Goal: Communication & Community: Share content

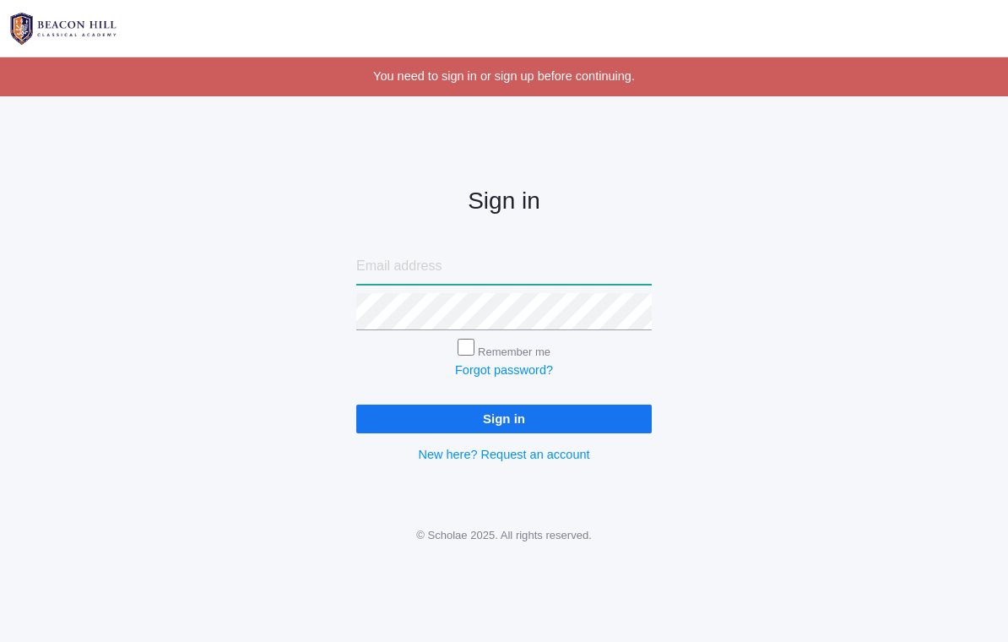
type input "[EMAIL_ADDRESS][DOMAIN_NAME]"
click at [504, 414] on input "Sign in" at bounding box center [504, 418] width 296 height 28
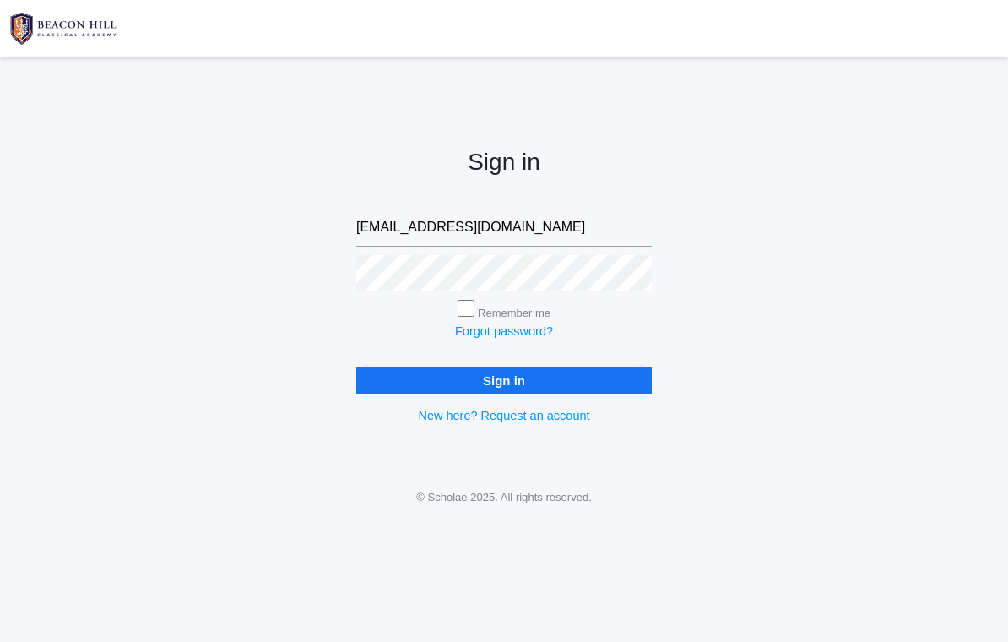
type input "heatheralbanese@me.com"
click at [504, 376] on input "Sign in" at bounding box center [504, 380] width 296 height 28
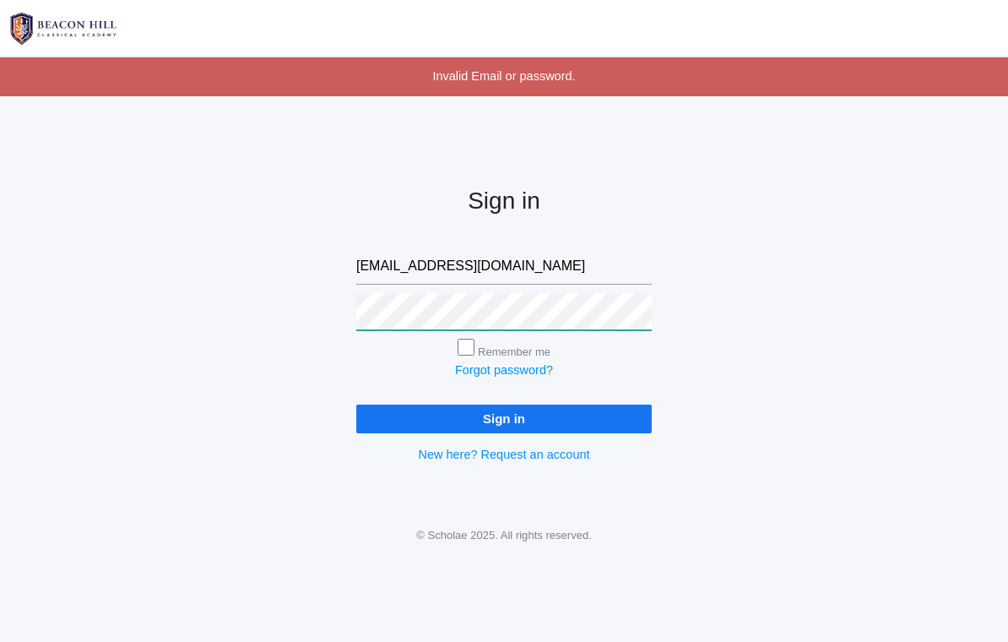
click at [504, 414] on input "Sign in" at bounding box center [504, 418] width 296 height 28
click at [541, 412] on input "Sign in" at bounding box center [504, 418] width 296 height 28
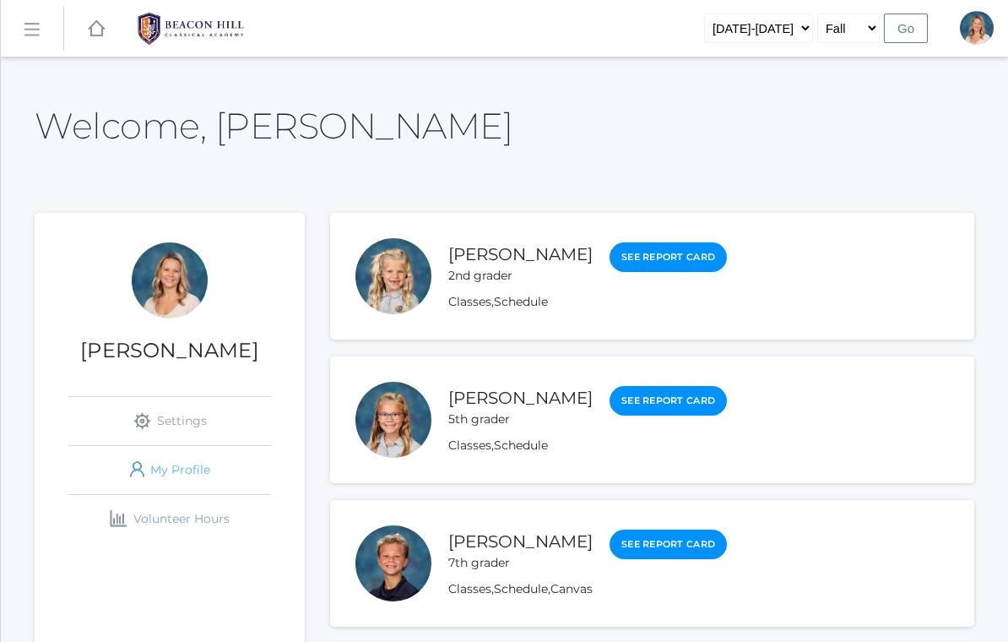
click at [181, 477] on link "icons/user/plain Created with Sketch. My Profile" at bounding box center [169, 470] width 203 height 48
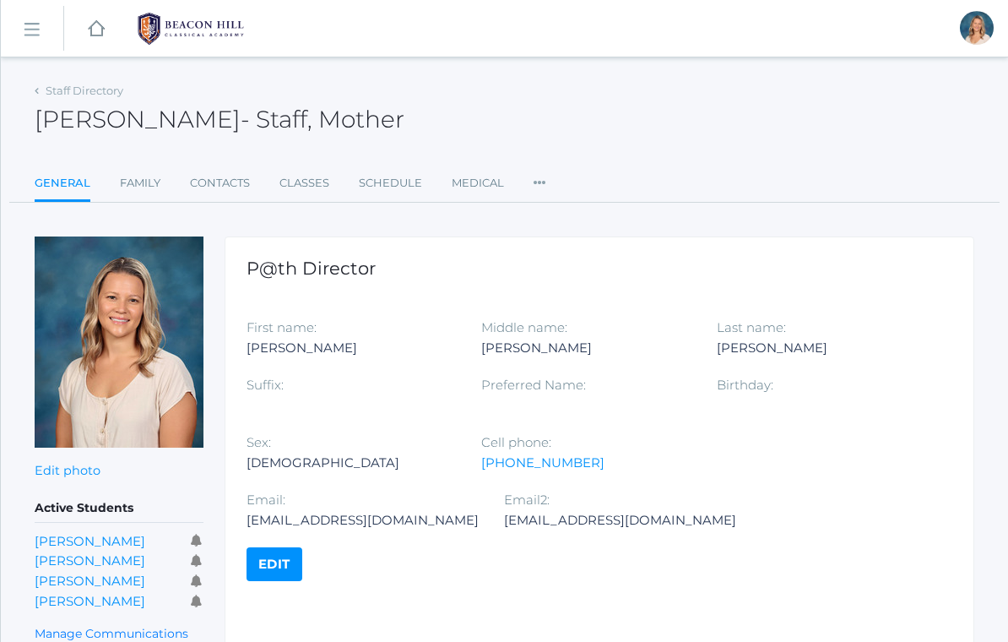
click at [36, 39] on link "icons/ui/navigation/hamburger Created with Sketch." at bounding box center [32, 29] width 62 height 46
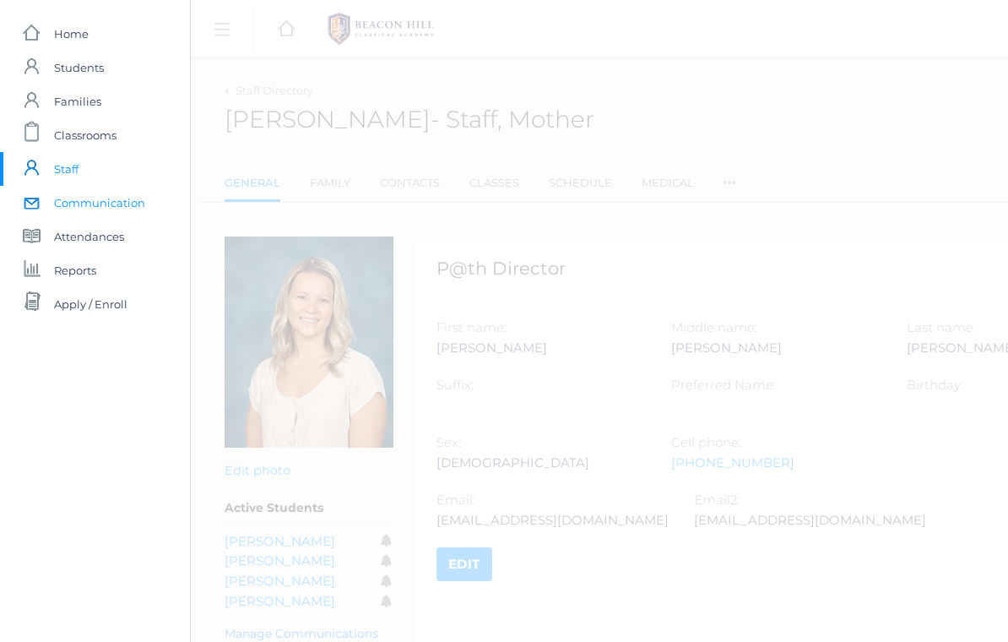
click at [99, 198] on span "Communication" at bounding box center [99, 203] width 91 height 34
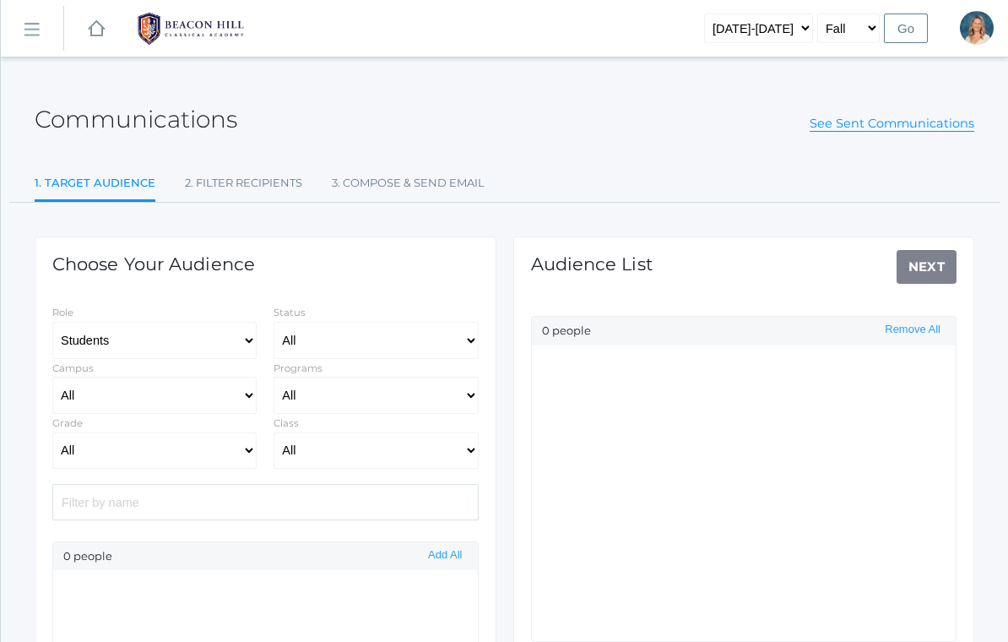
select select "Enrolled"
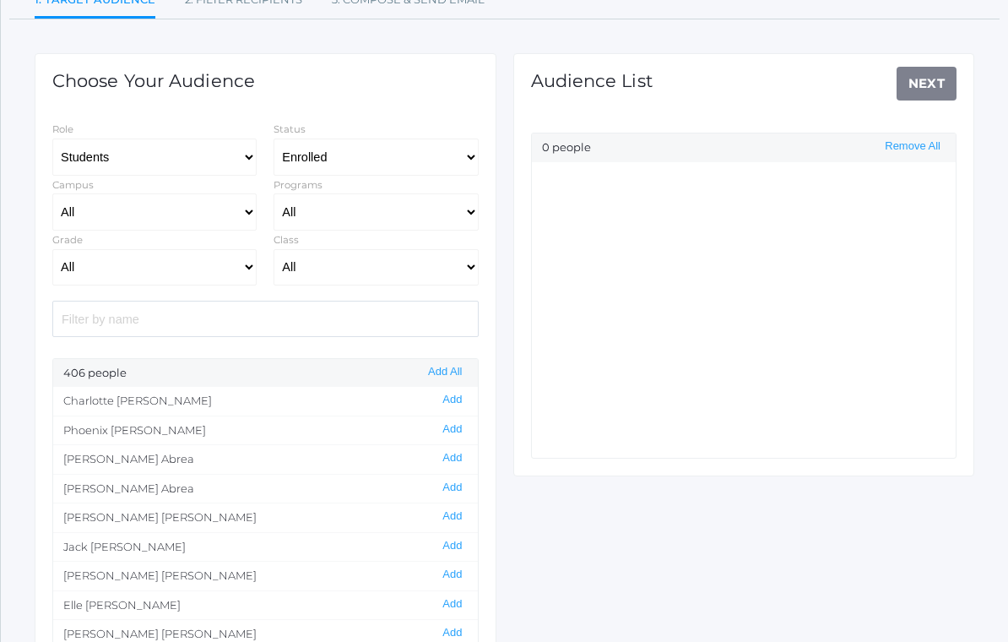
scroll to position [183, 0]
click at [312, 301] on input "search" at bounding box center [265, 319] width 426 height 36
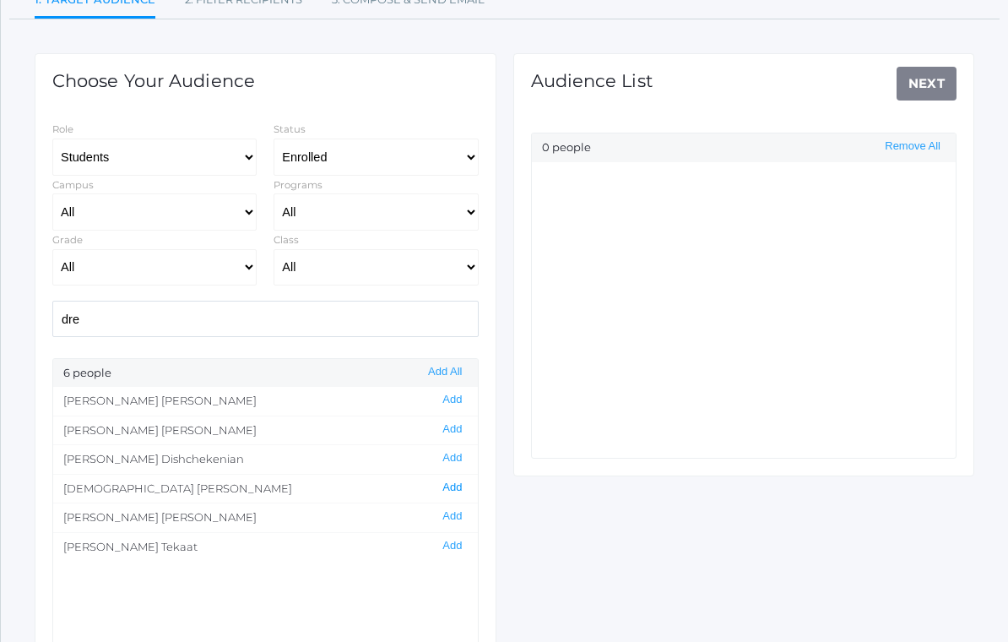
click at [449, 480] on button "Add" at bounding box center [452, 487] width 30 height 14
click at [220, 155] on select "Students Staff" at bounding box center [154, 156] width 204 height 37
click at [177, 305] on input "dre" at bounding box center [265, 318] width 426 height 36
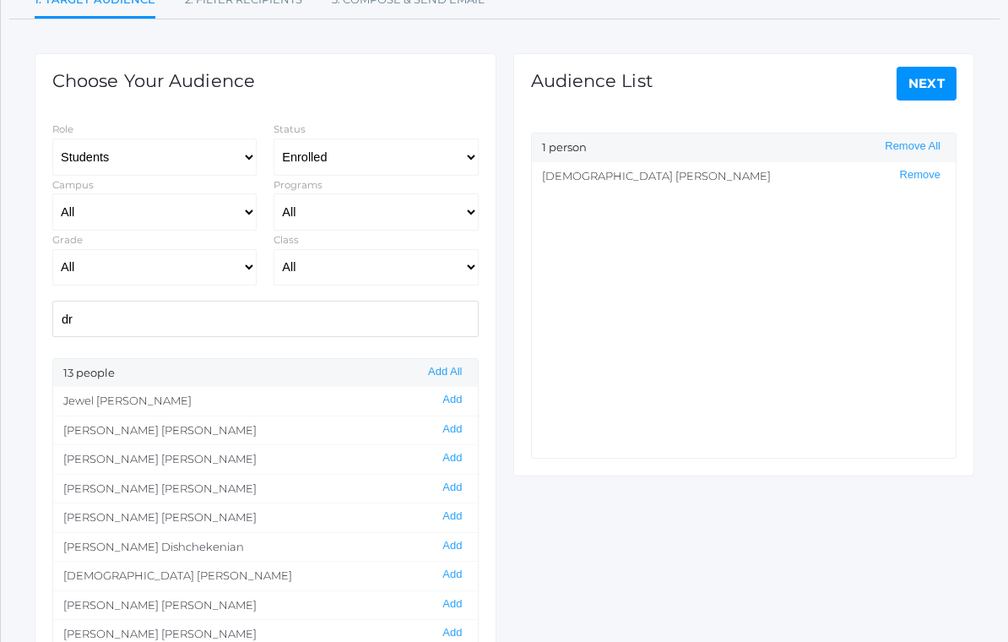
type input "d"
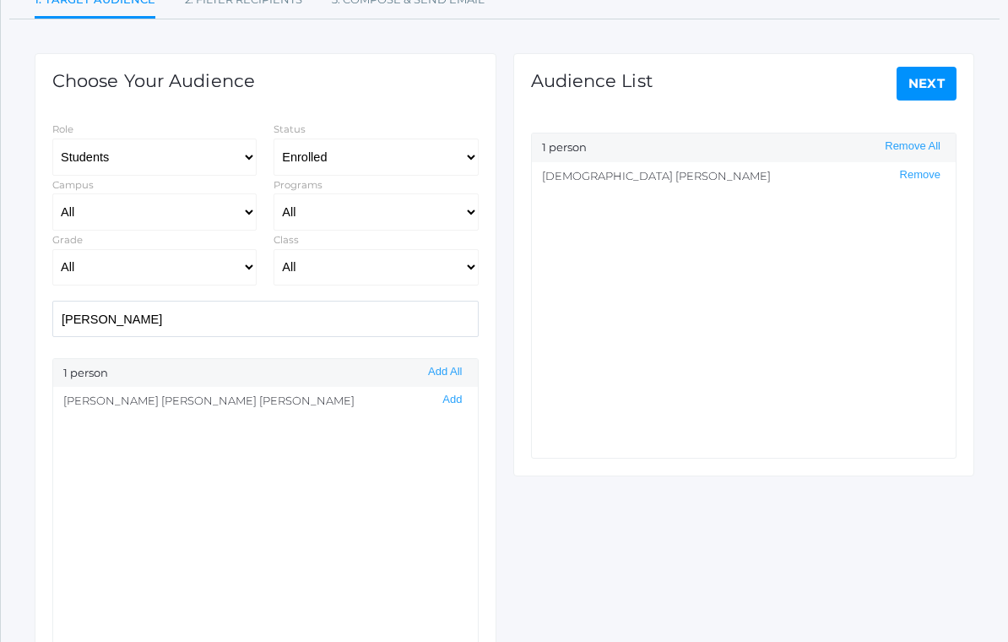
click at [164, 394] on li "[PERSON_NAME] Add" at bounding box center [265, 401] width 425 height 29
click at [451, 394] on button "Add" at bounding box center [452, 400] width 30 height 14
click at [316, 320] on input "[PERSON_NAME]" at bounding box center [265, 318] width 426 height 36
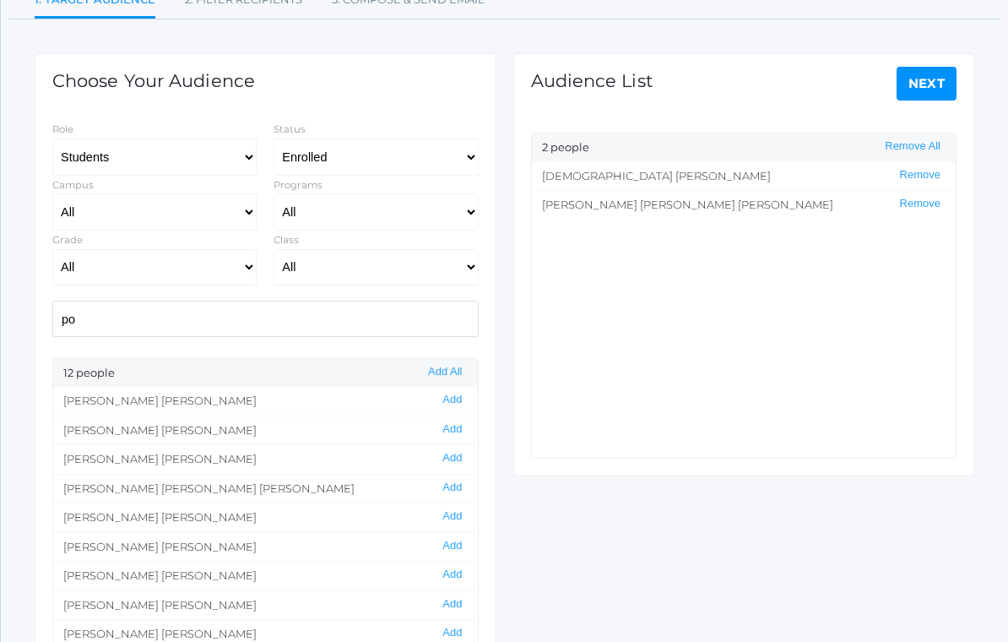
type input "p"
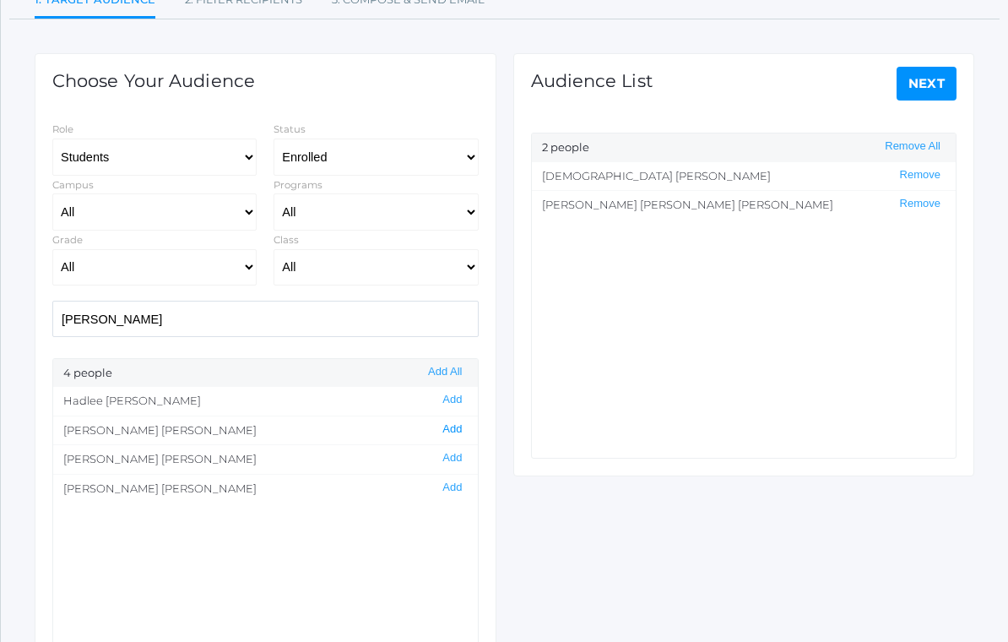
click at [447, 423] on button "Add" at bounding box center [452, 429] width 30 height 14
click at [354, 315] on input "[PERSON_NAME]" at bounding box center [265, 319] width 426 height 36
type input "t"
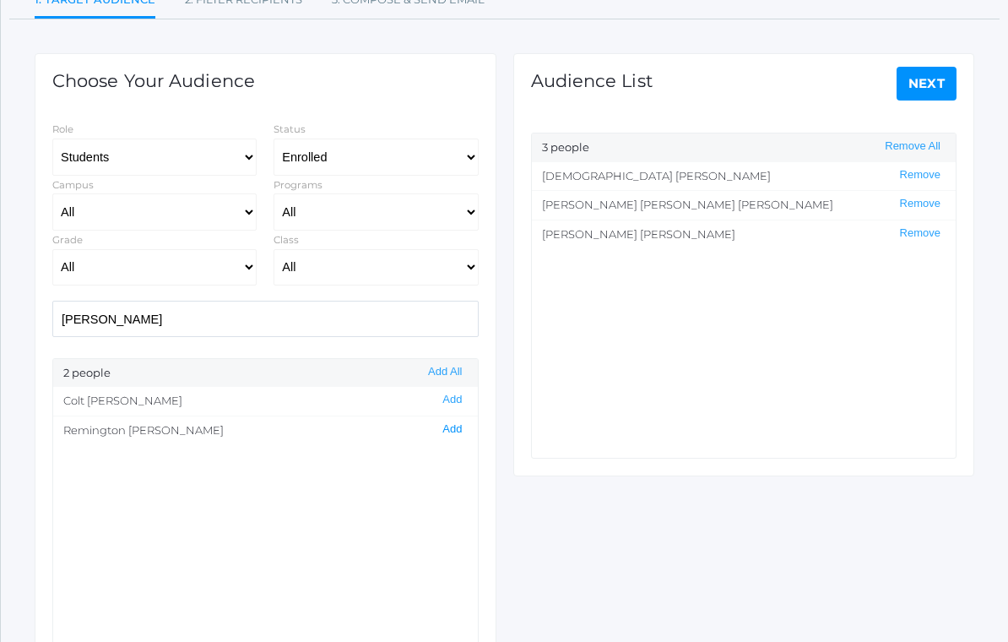
type input "[PERSON_NAME]"
click at [453, 425] on button "Add" at bounding box center [452, 429] width 30 height 14
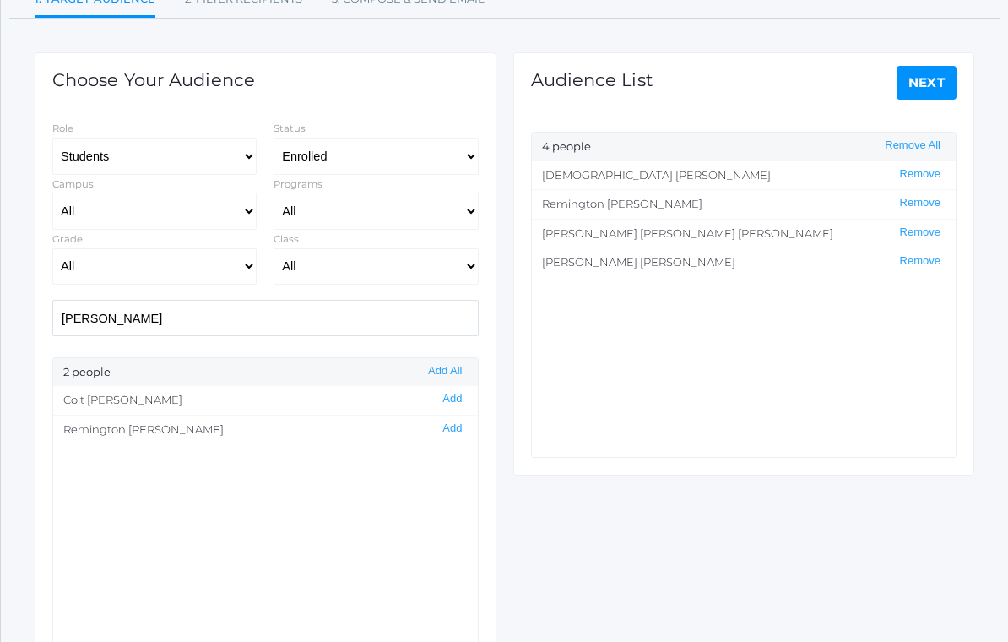
click at [375, 306] on input "[PERSON_NAME]" at bounding box center [265, 319] width 426 height 36
type input "bigl"
click at [450, 423] on button "Add" at bounding box center [452, 429] width 30 height 14
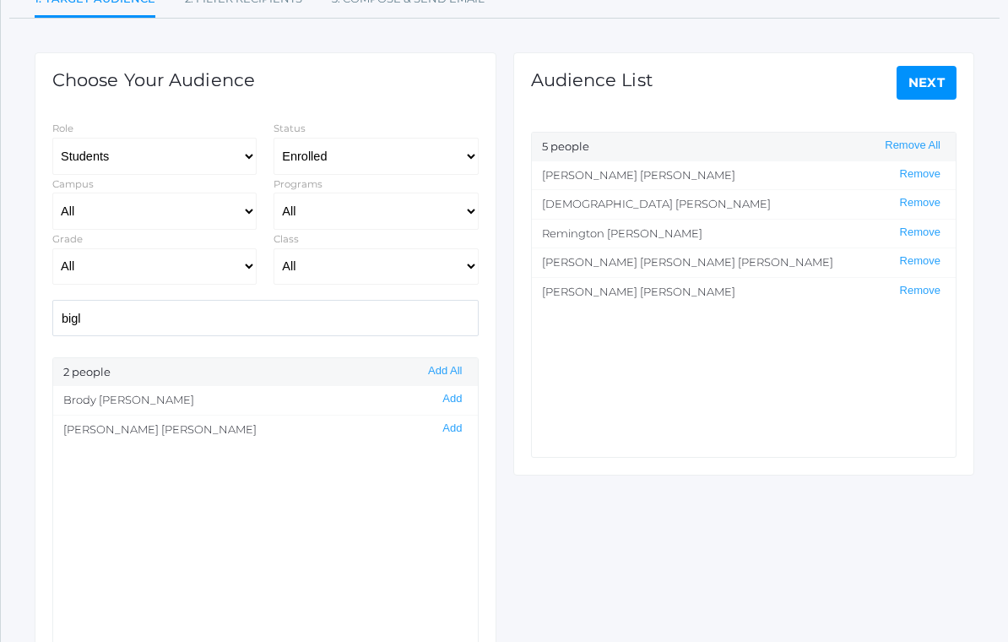
click at [388, 301] on input "bigl" at bounding box center [265, 319] width 426 height 36
click at [426, 306] on input "bigl" at bounding box center [265, 319] width 426 height 36
click at [452, 399] on button "Add" at bounding box center [452, 400] width 30 height 14
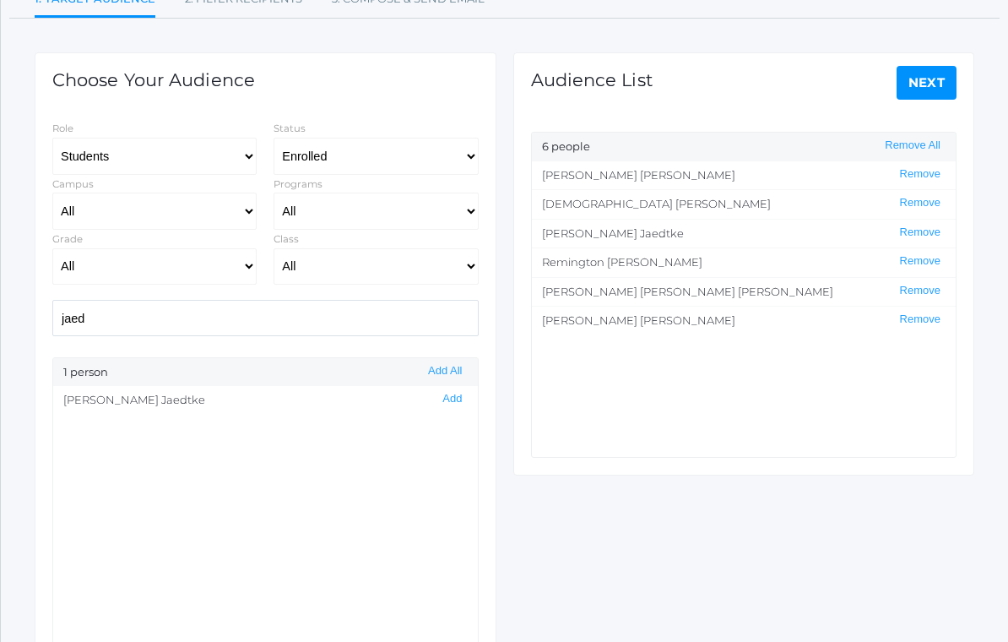
click at [377, 301] on input "jaed" at bounding box center [265, 319] width 426 height 36
click at [382, 314] on input "jaed" at bounding box center [265, 319] width 426 height 36
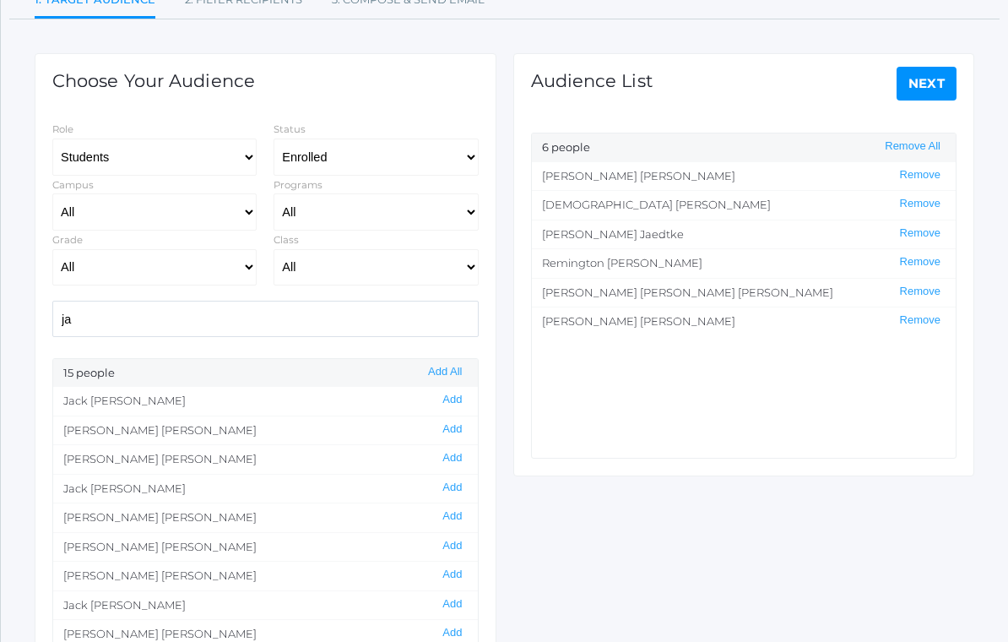
type input "j"
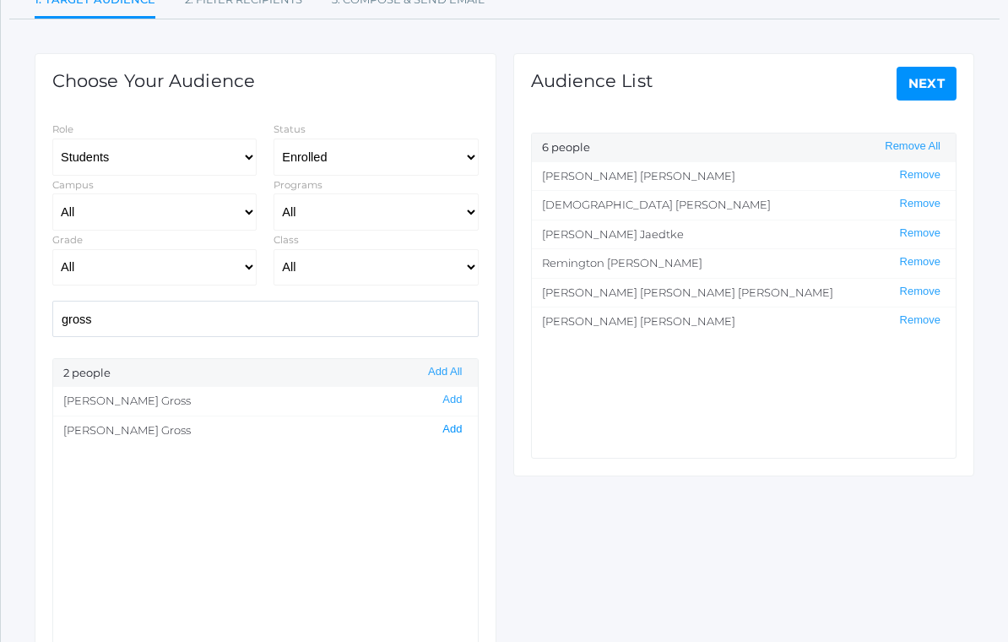
click at [453, 426] on button "Add" at bounding box center [452, 429] width 30 height 14
click at [383, 311] on input "gross" at bounding box center [265, 319] width 426 height 36
click at [383, 310] on input "gross" at bounding box center [265, 319] width 426 height 36
type input "g"
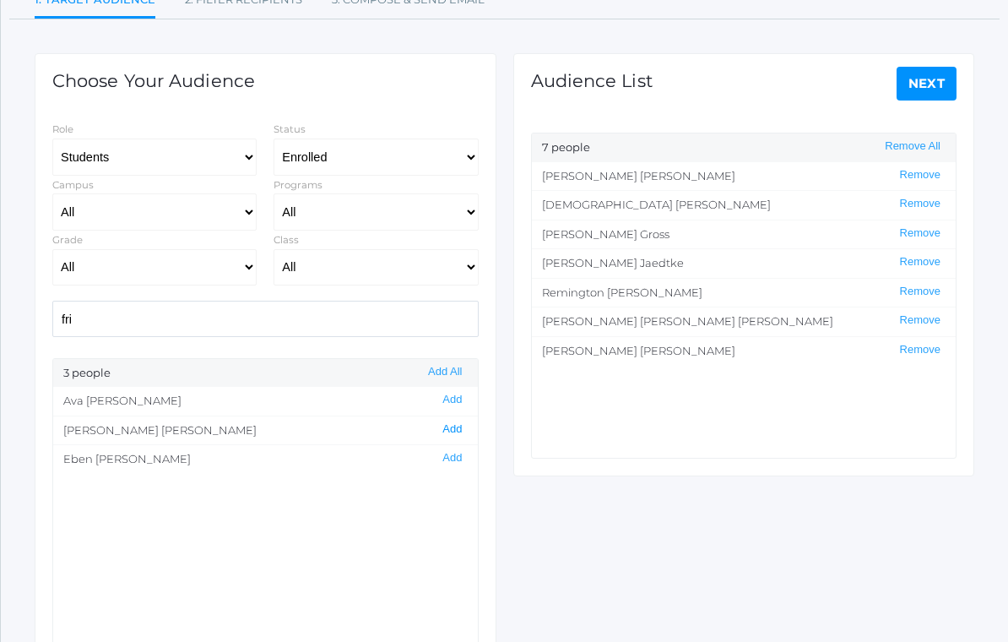
click at [454, 425] on button "Add" at bounding box center [452, 429] width 30 height 14
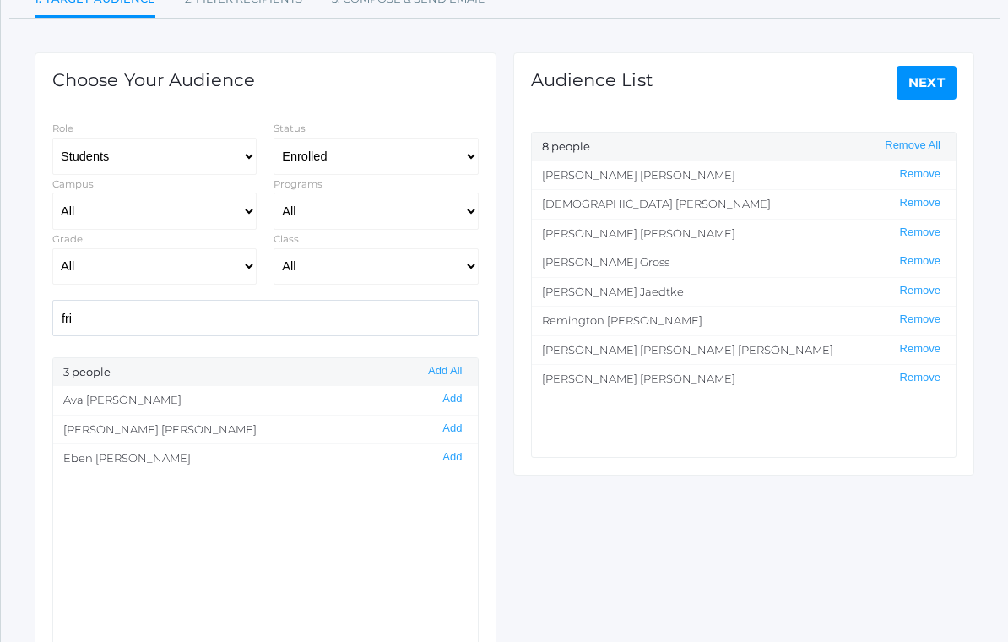
click at [411, 307] on input "fri" at bounding box center [265, 318] width 426 height 36
click at [414, 308] on input "fri" at bounding box center [265, 319] width 426 height 36
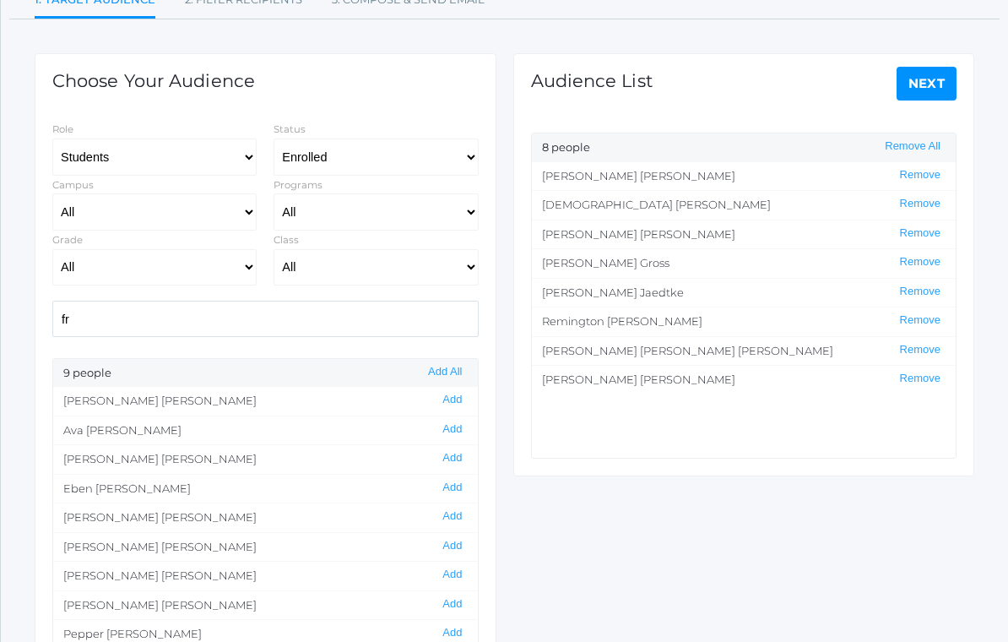
type input "f"
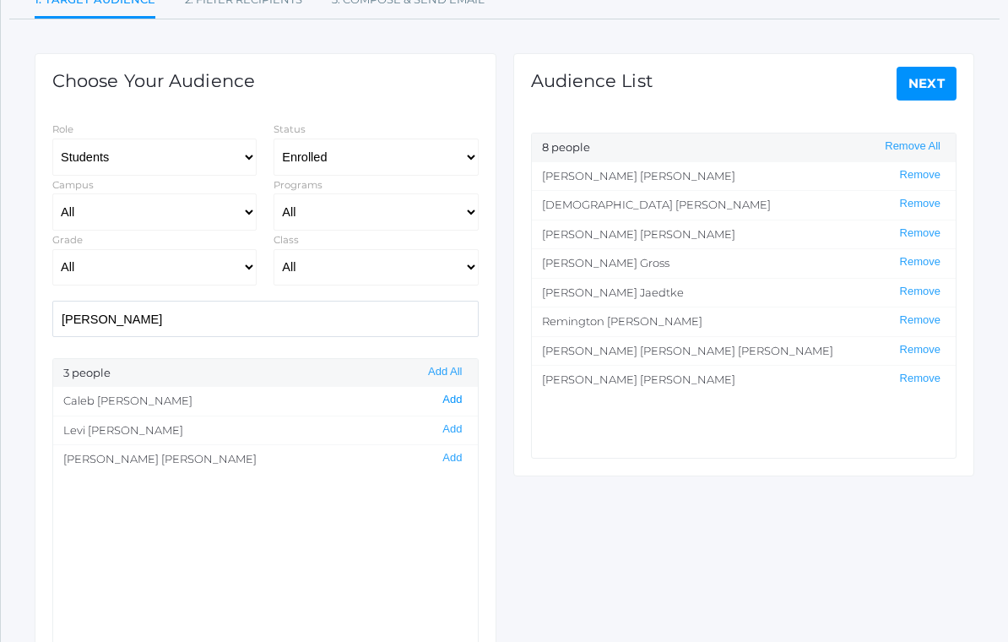
click at [452, 398] on button "Add" at bounding box center [452, 400] width 30 height 14
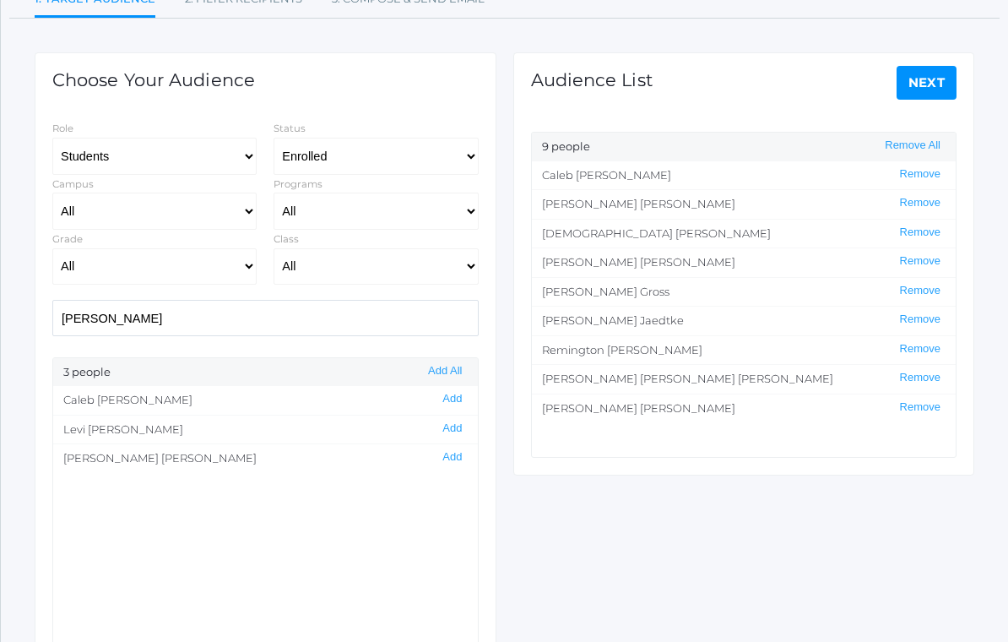
click at [427, 321] on input "[PERSON_NAME]" at bounding box center [265, 318] width 426 height 36
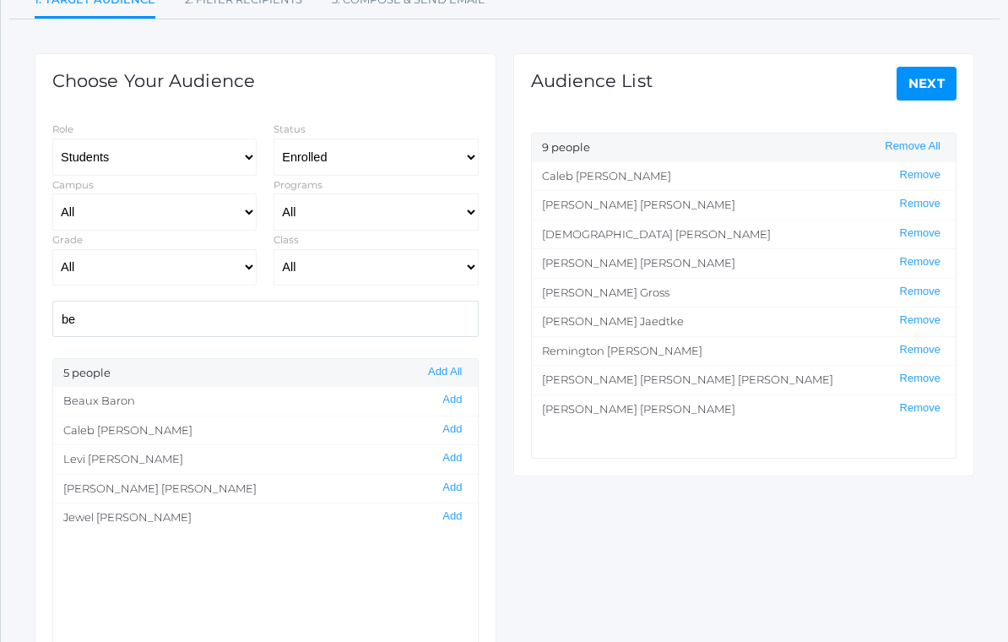
type input "b"
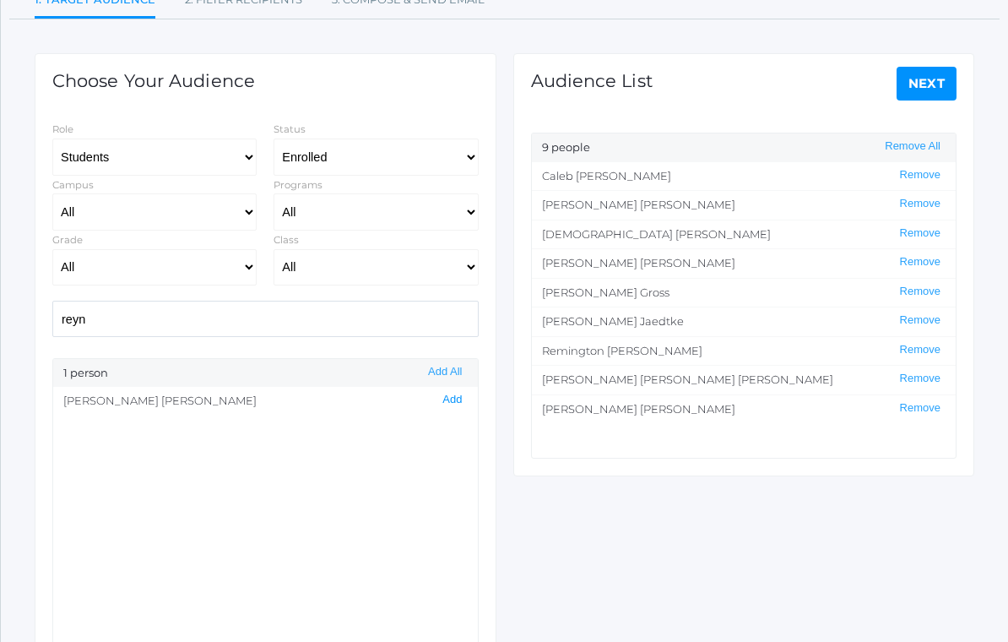
click at [445, 393] on button "Add" at bounding box center [452, 400] width 30 height 14
click at [389, 302] on input "reyn" at bounding box center [265, 319] width 426 height 36
click at [426, 313] on input "reyn" at bounding box center [265, 319] width 426 height 36
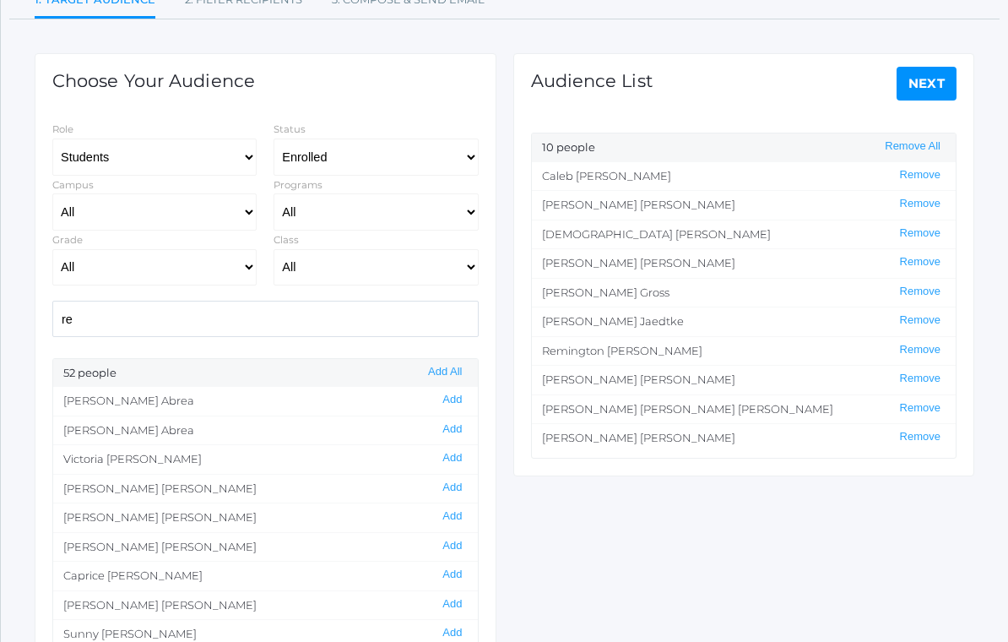
type input "r"
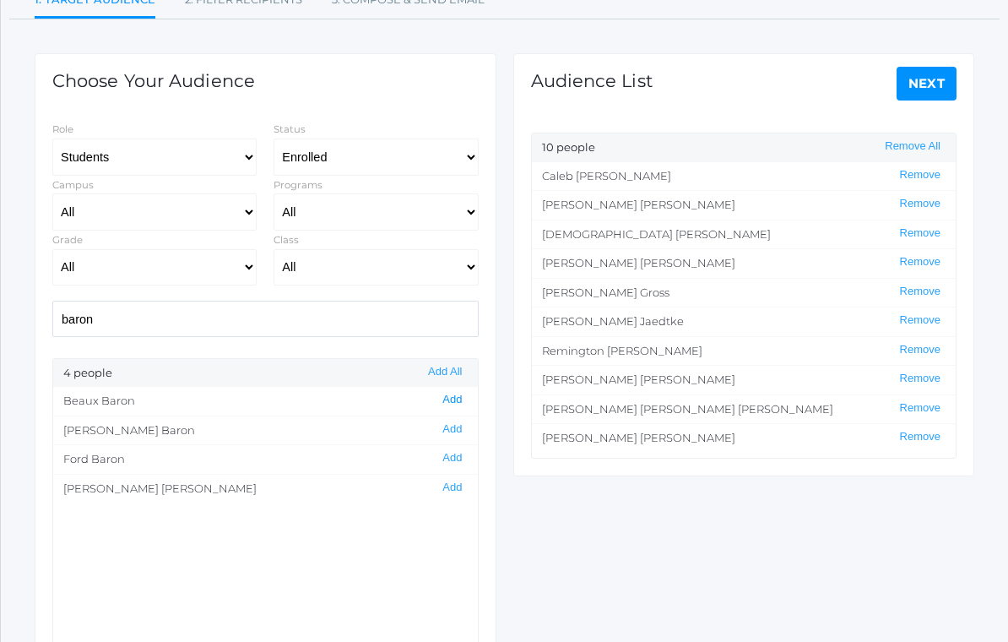
click at [454, 395] on button "Add" at bounding box center [452, 400] width 30 height 14
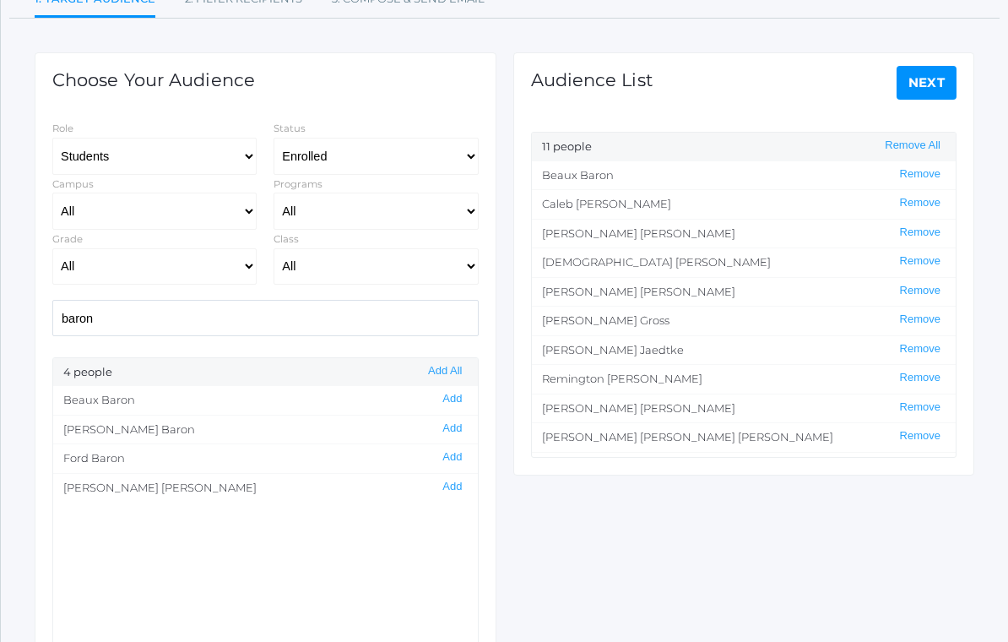
click at [326, 300] on input "baron" at bounding box center [265, 318] width 426 height 36
click at [123, 317] on input "baron" at bounding box center [265, 319] width 426 height 36
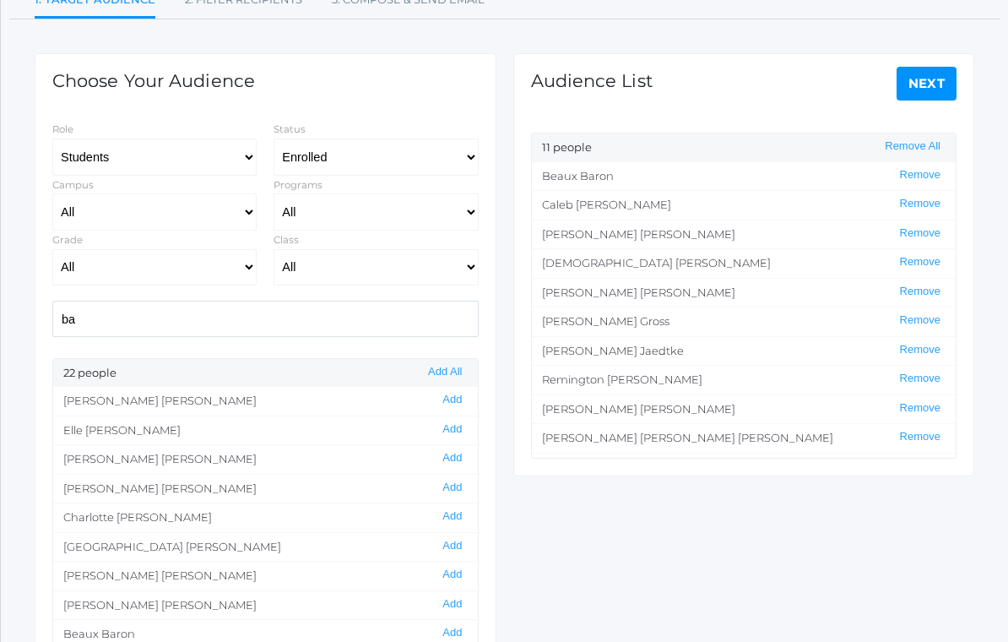
type input "b"
click at [243, 149] on select "Students Staff" at bounding box center [154, 156] width 204 height 37
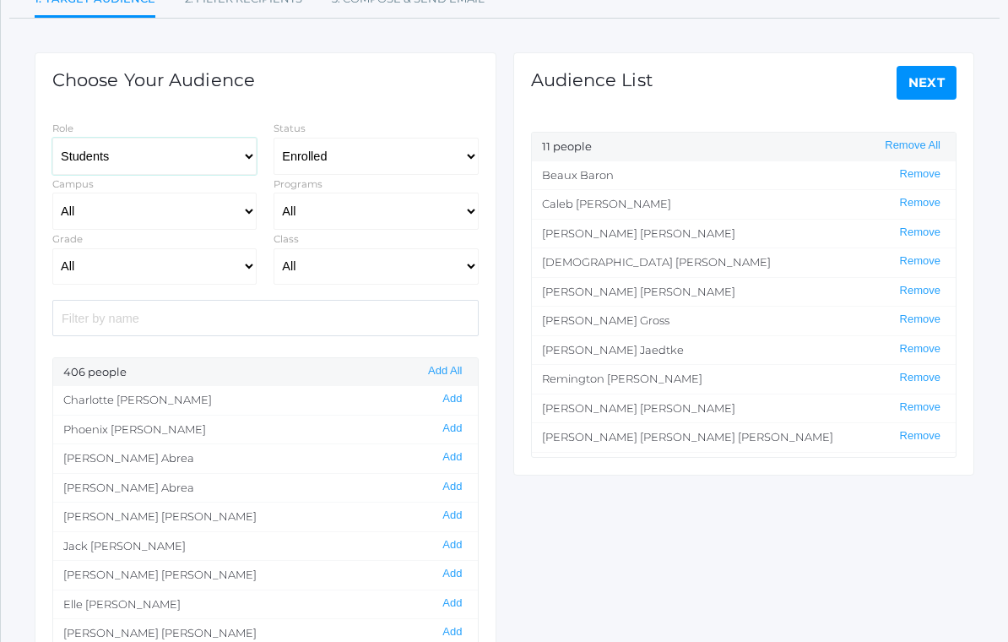
select select "1"
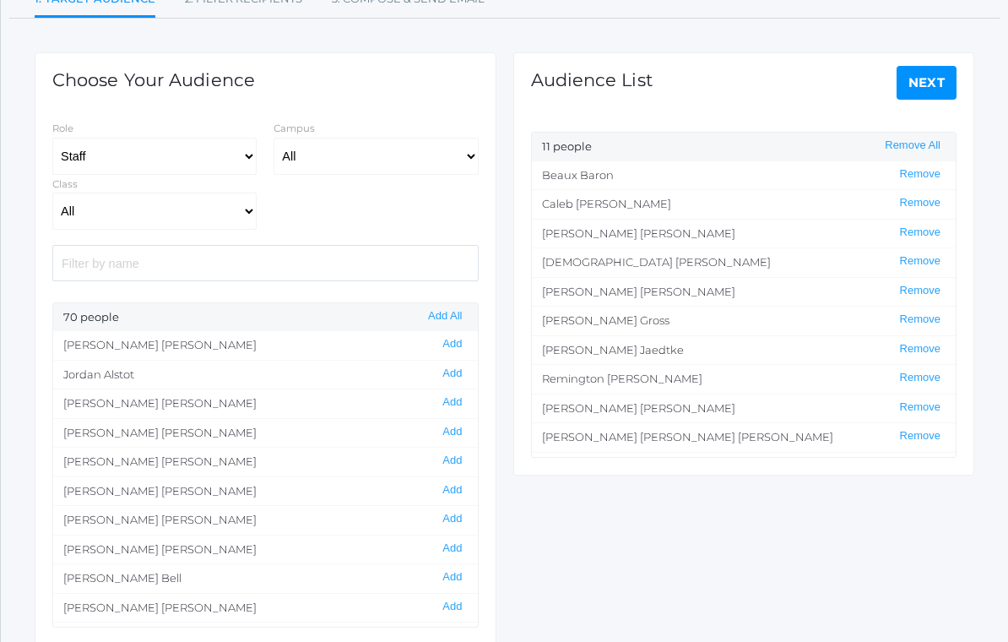
click at [95, 261] on input "search" at bounding box center [265, 263] width 426 height 36
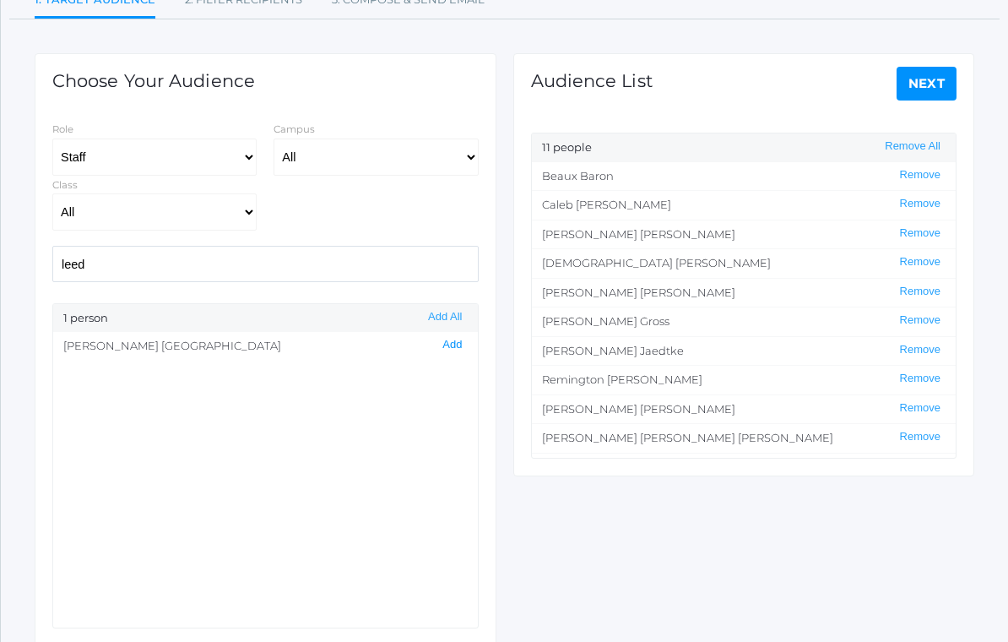
click at [449, 339] on button "Add" at bounding box center [452, 345] width 30 height 14
click at [377, 247] on input "leed" at bounding box center [265, 264] width 426 height 36
click at [426, 247] on input "leed" at bounding box center [265, 264] width 426 height 36
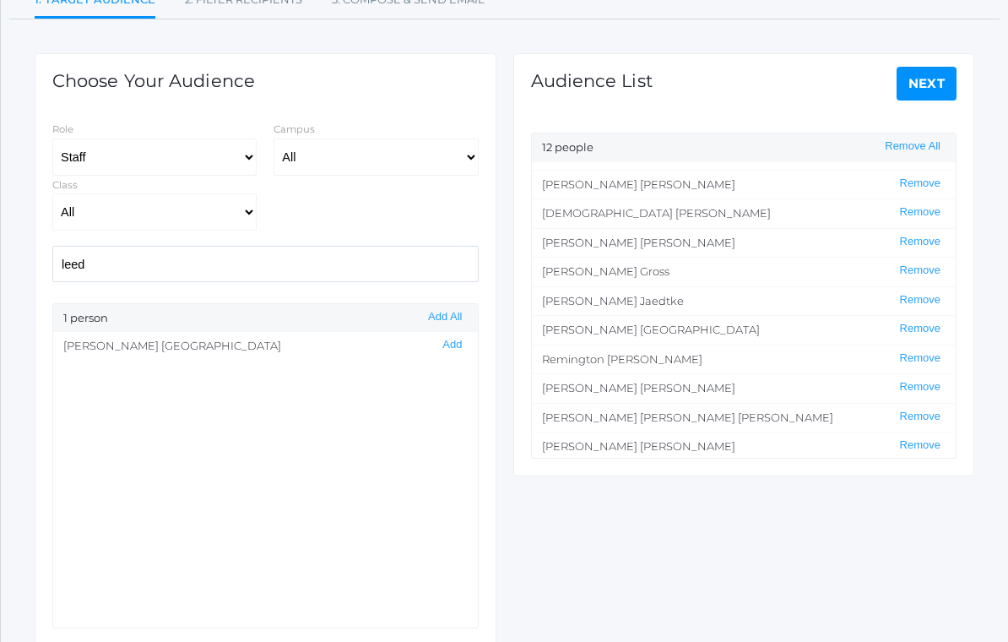
scroll to position [48, 0]
click at [435, 254] on input "leed" at bounding box center [265, 264] width 426 height 36
click at [420, 253] on input "leed" at bounding box center [265, 264] width 426 height 36
click at [420, 252] on input "leed" at bounding box center [265, 264] width 426 height 36
click at [398, 251] on input "leed" at bounding box center [265, 264] width 426 height 36
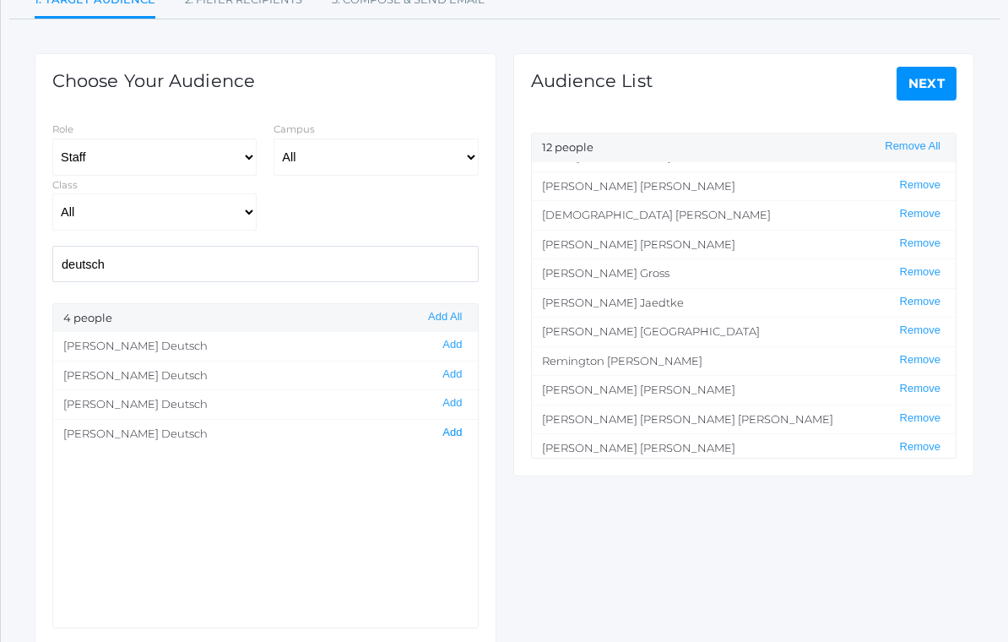
click at [453, 426] on button "Add" at bounding box center [452, 433] width 30 height 14
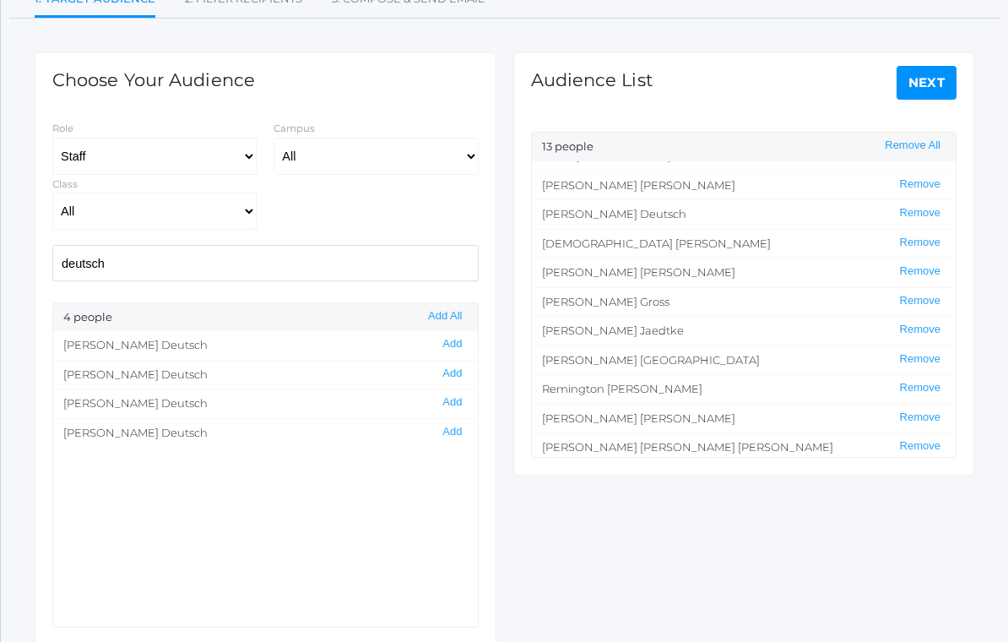
click at [382, 268] on input "deutsch" at bounding box center [265, 264] width 426 height 36
click at [388, 258] on input "deutsch" at bounding box center [265, 264] width 426 height 36
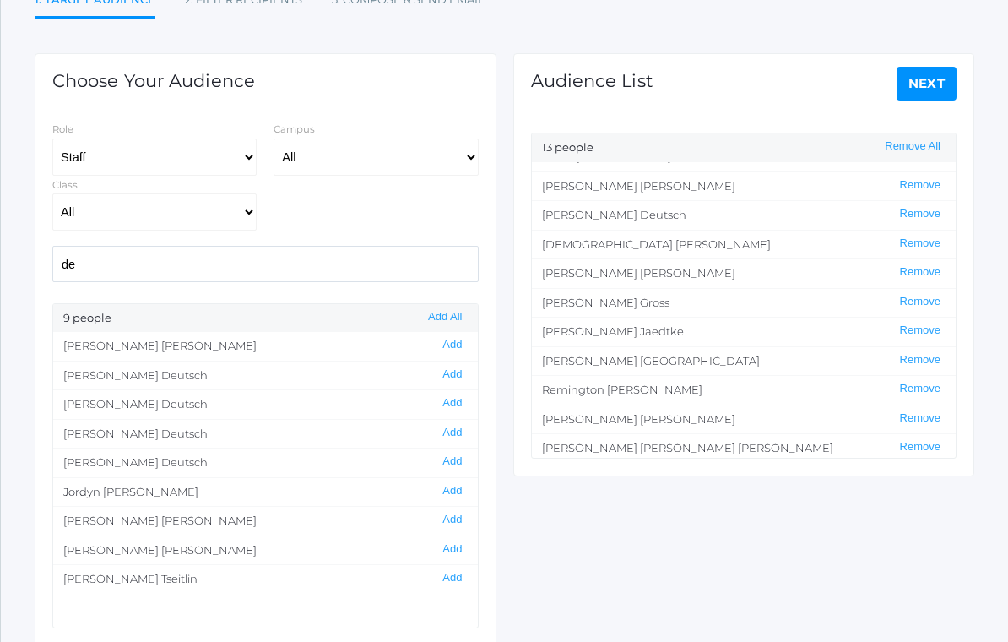
type input "d"
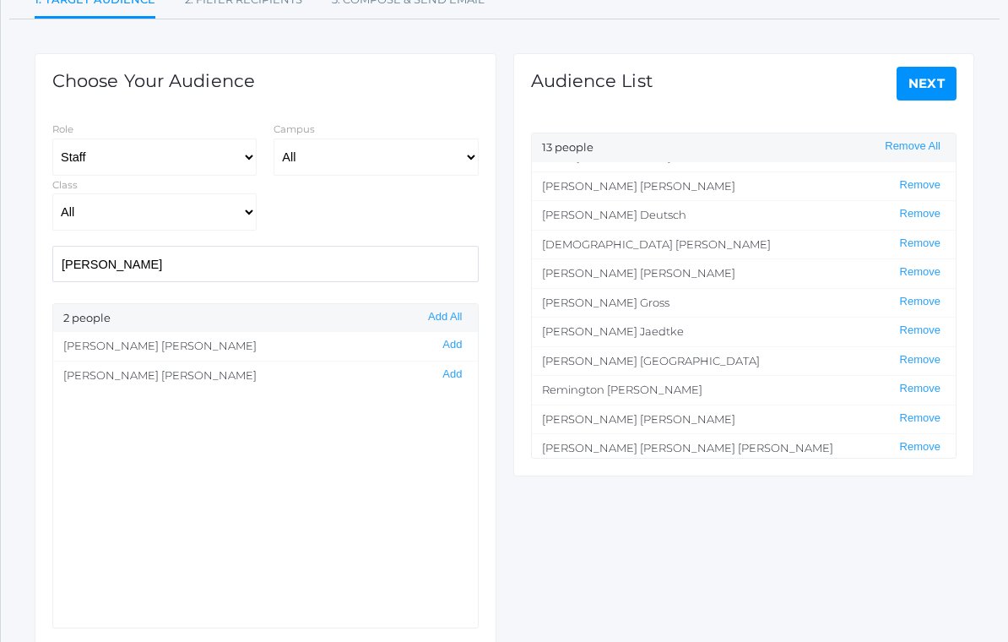
type input "[PERSON_NAME]"
click at [453, 343] on button "Add" at bounding box center [452, 345] width 30 height 14
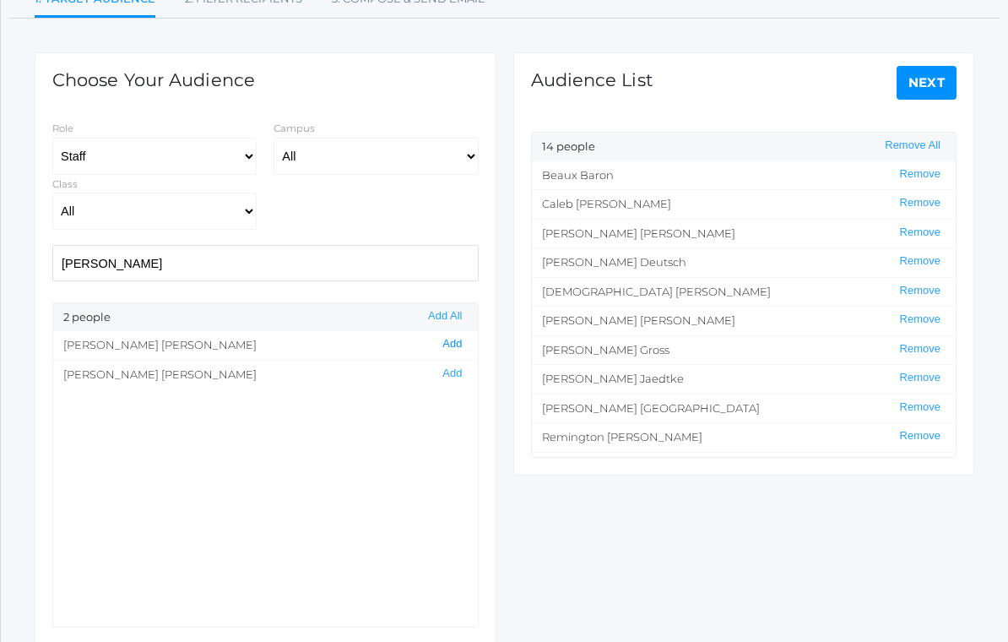
scroll to position [0, 0]
click at [927, 78] on link "Next" at bounding box center [927, 83] width 61 height 34
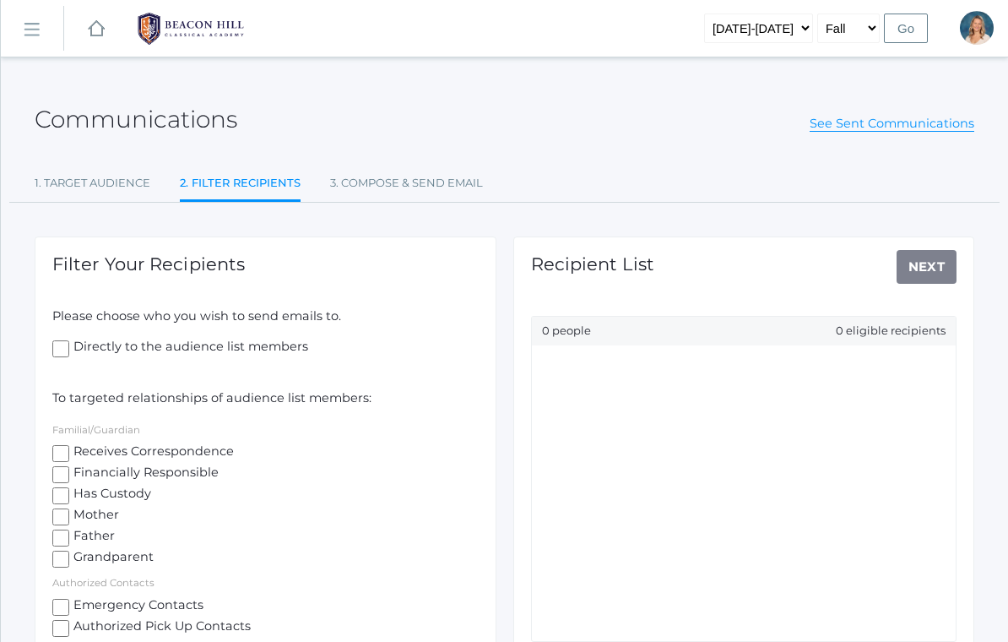
click at [63, 512] on input "Mother" at bounding box center [60, 516] width 17 height 17
checkbox input "true"
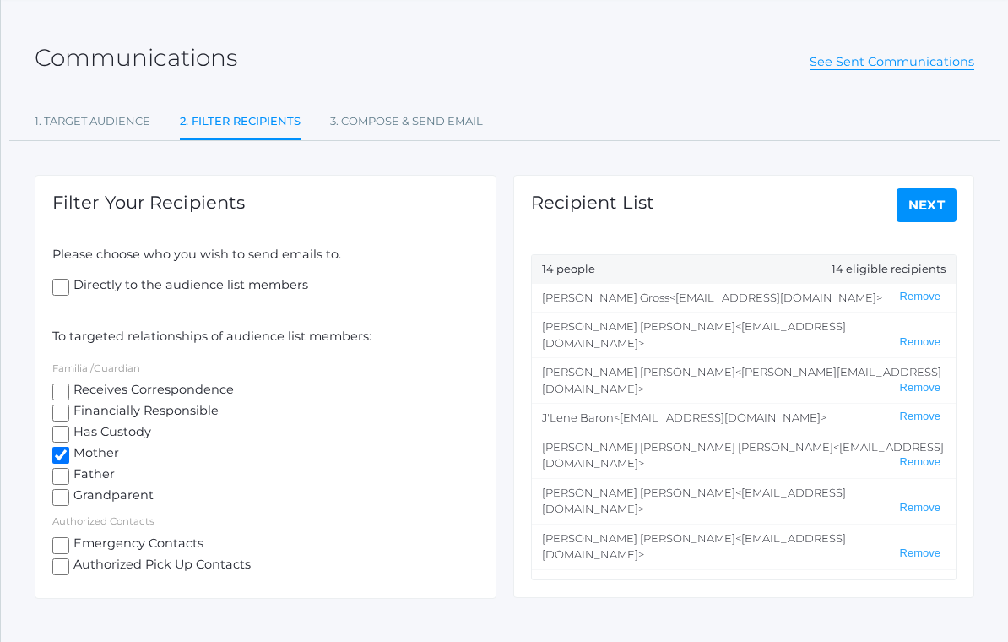
scroll to position [66, 0]
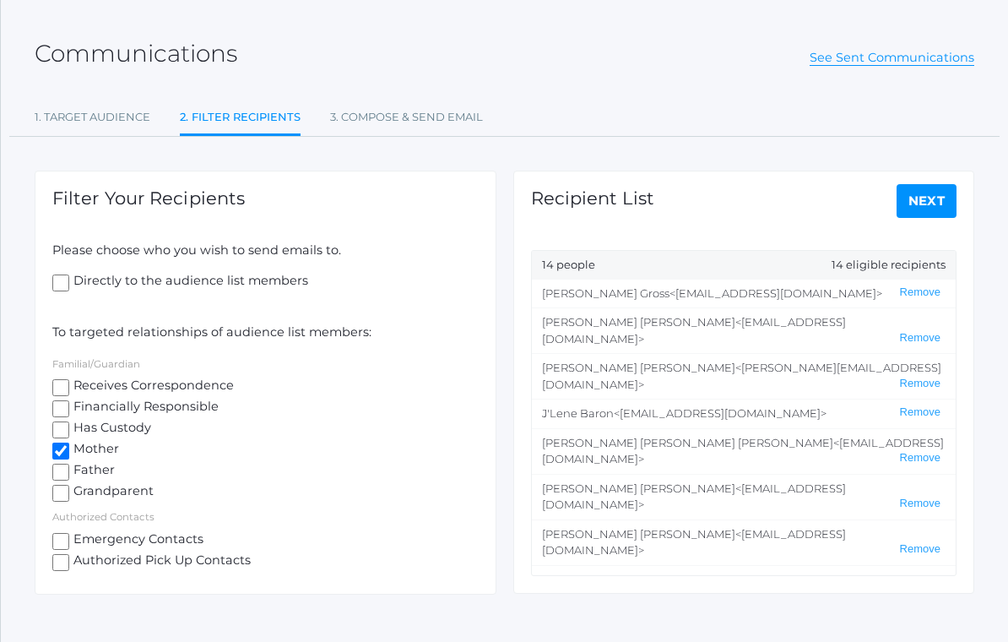
click at [62, 382] on input "Receives Correspondence" at bounding box center [60, 387] width 17 height 17
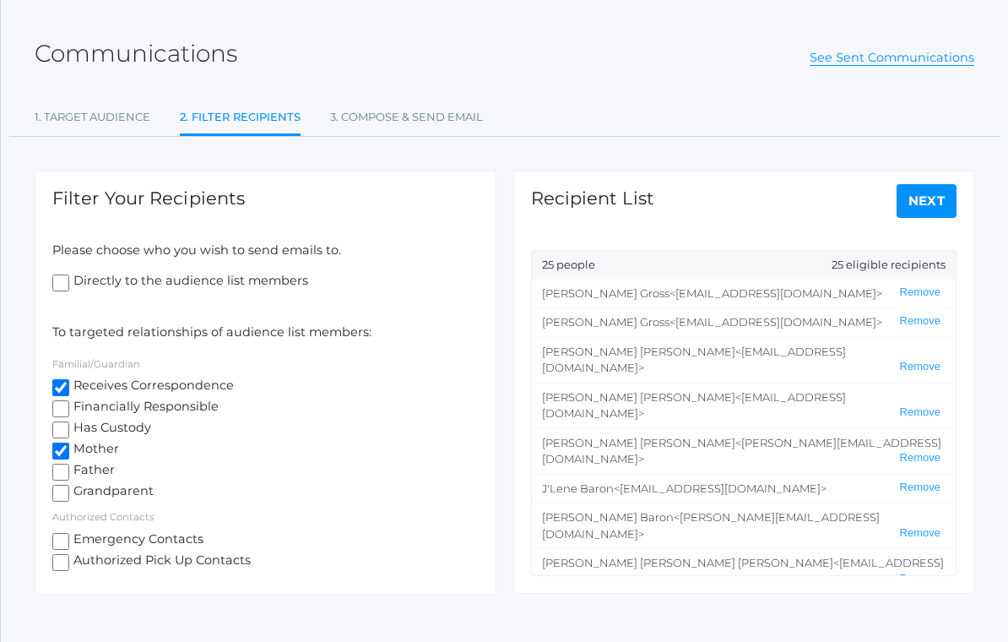
click at [68, 379] on input "Receives Correspondence" at bounding box center [60, 387] width 17 height 17
checkbox input "false"
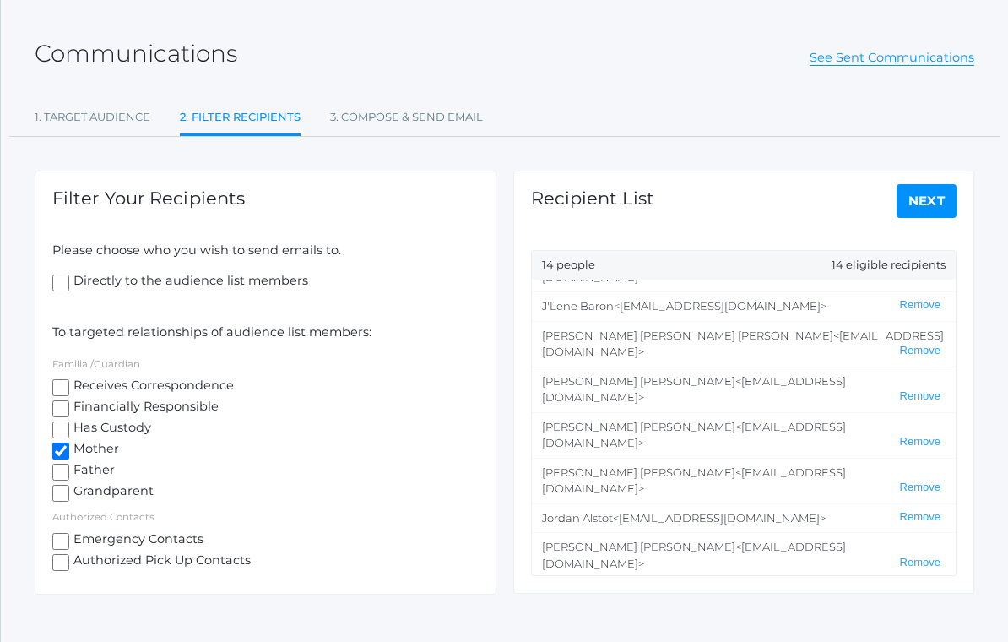
scroll to position [106, 0]
click at [58, 488] on input "Grandparent" at bounding box center [60, 493] width 17 height 17
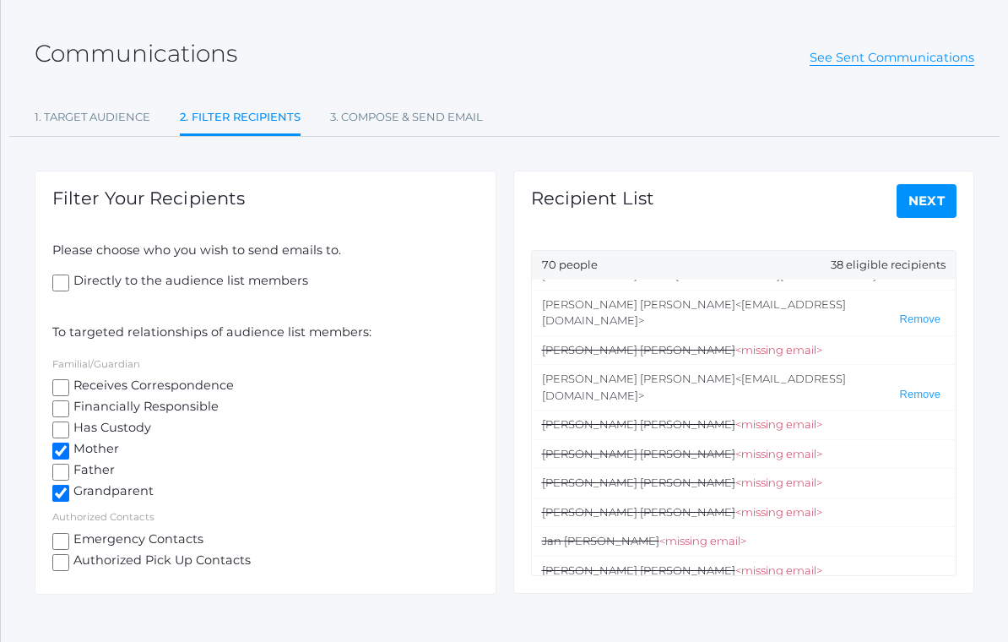
click at [63, 485] on input "Grandparent" at bounding box center [60, 493] width 17 height 17
checkbox input "false"
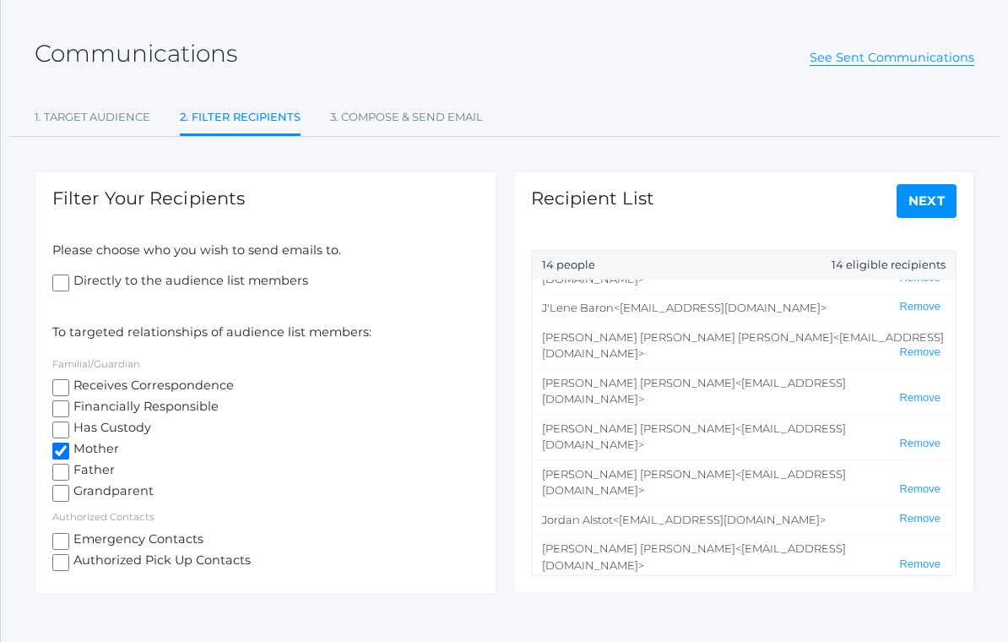
click at [67, 279] on input "Directly to the audience list members" at bounding box center [60, 282] width 17 height 17
checkbox input "true"
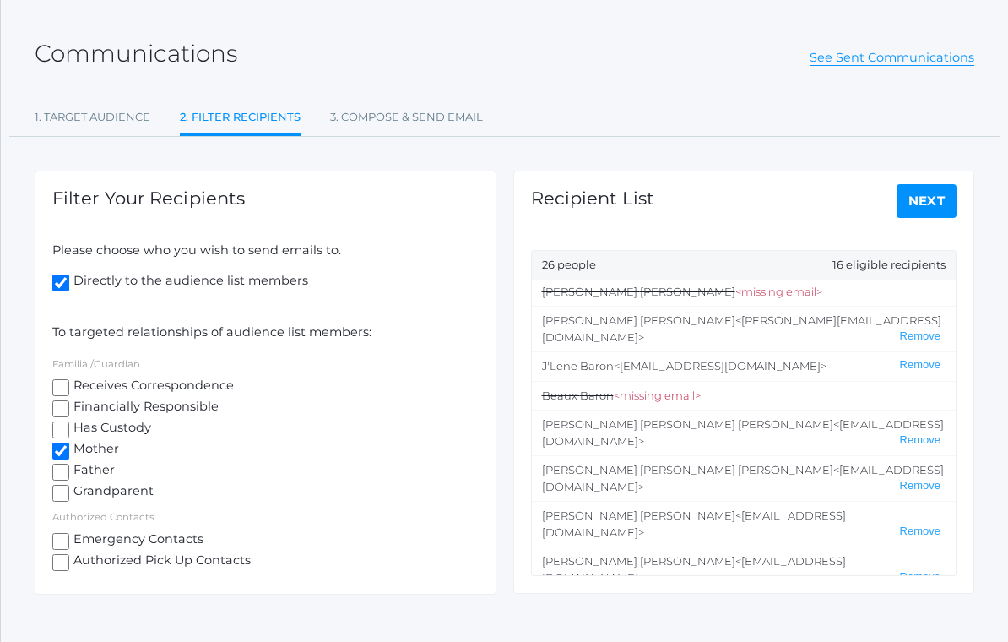
click at [62, 449] on input "Mother" at bounding box center [60, 450] width 17 height 17
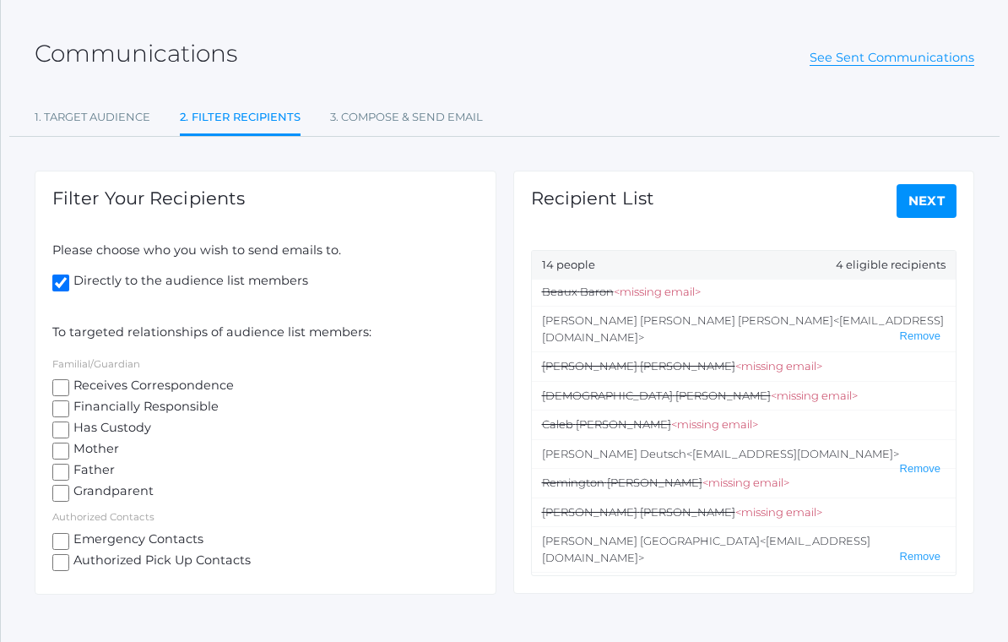
click at [64, 443] on input "Mother" at bounding box center [60, 450] width 17 height 17
checkbox input "true"
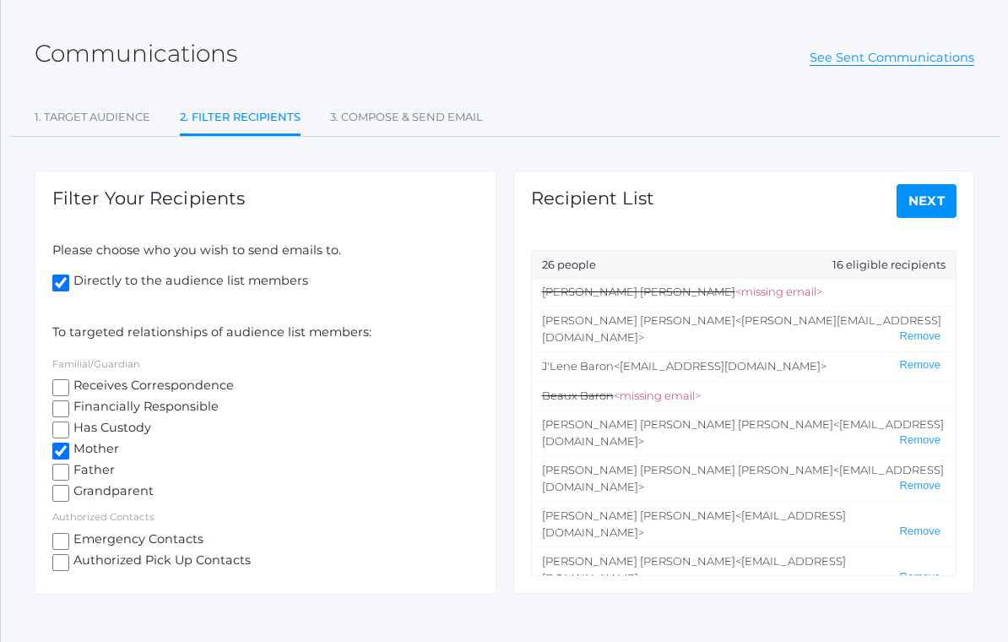
click at [66, 285] on input "Directly to the audience list members" at bounding box center [60, 282] width 17 height 17
checkbox input "false"
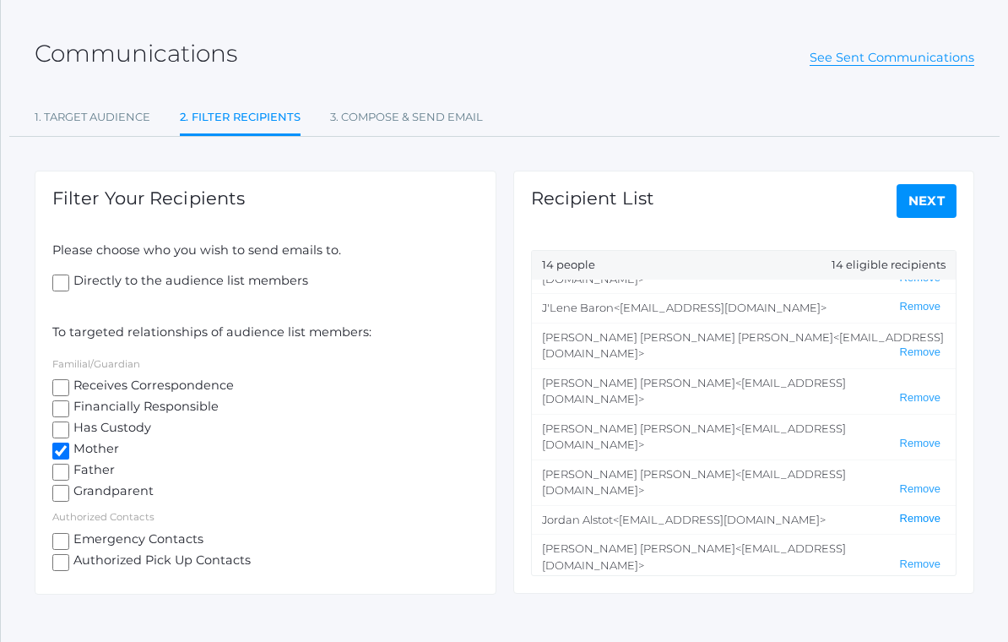
click at [924, 512] on button "Remove" at bounding box center [920, 519] width 51 height 14
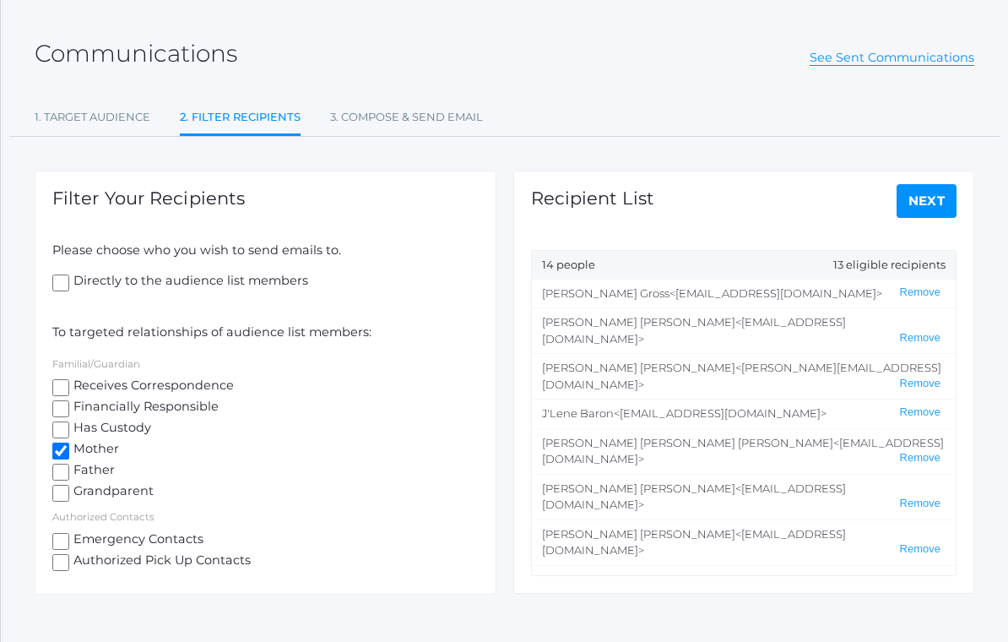
scroll to position [0, 0]
click at [94, 111] on link "1. Target Audience" at bounding box center [93, 117] width 116 height 34
select select "Enrolled"
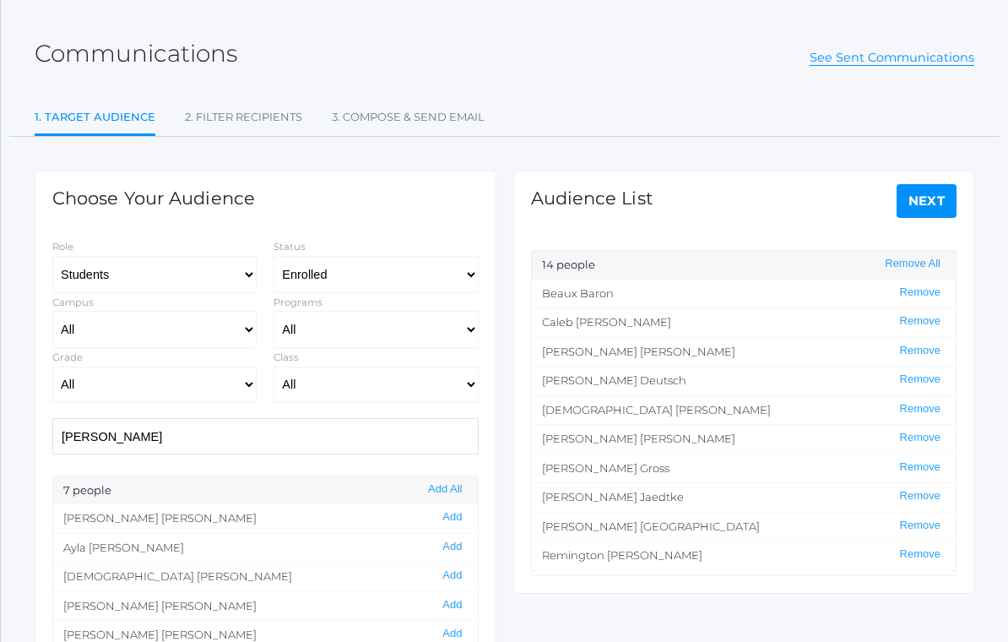
click at [923, 198] on link "Next" at bounding box center [927, 201] width 61 height 34
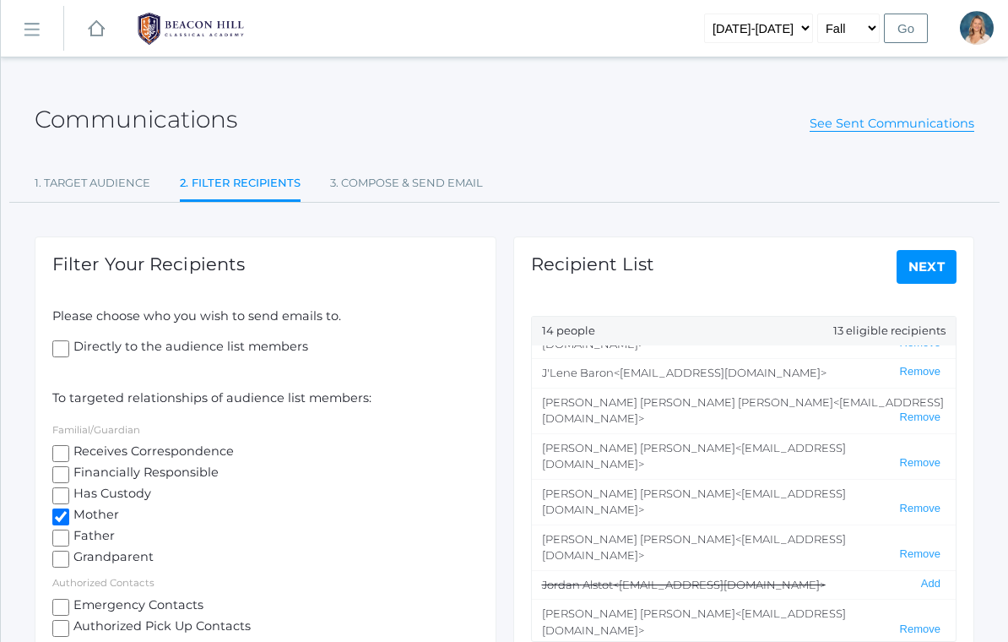
scroll to position [106, 0]
click at [61, 557] on input "Grandparent" at bounding box center [60, 558] width 17 height 17
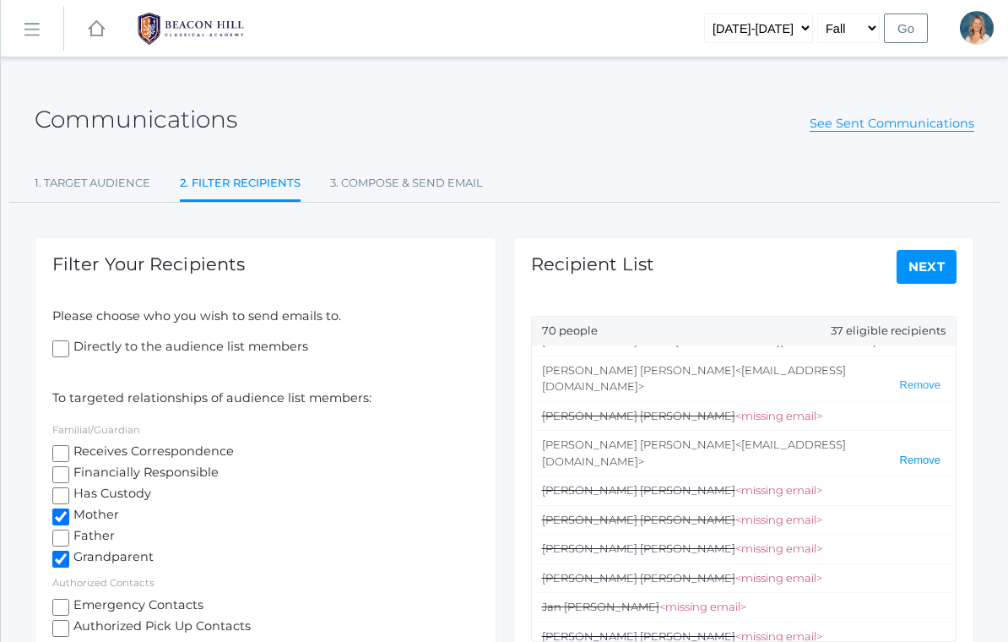
click at [925, 453] on button "Remove" at bounding box center [920, 460] width 51 height 14
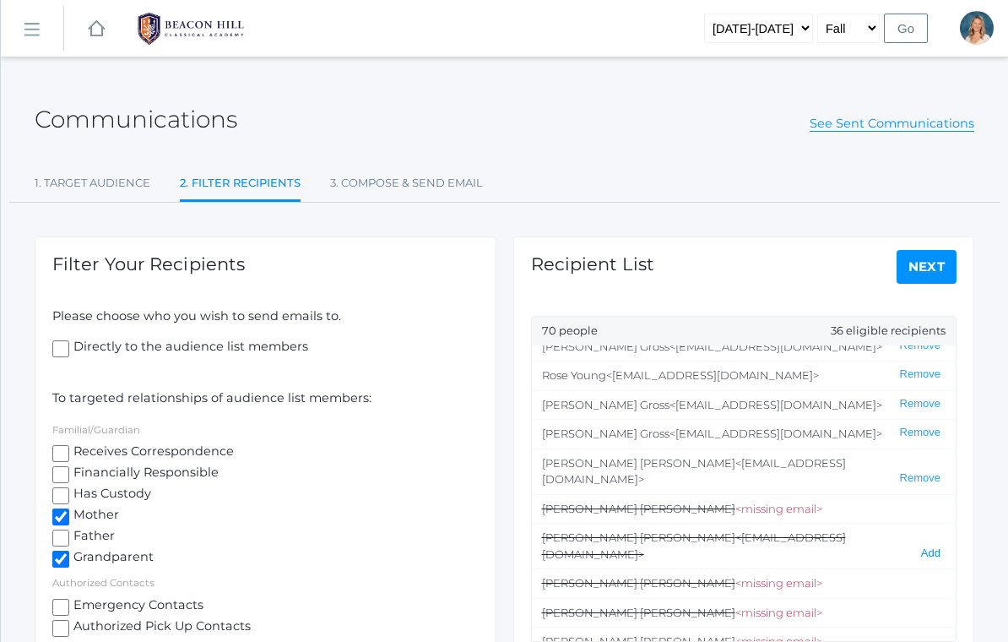
scroll to position [12, 0]
click at [925, 431] on button "Remove" at bounding box center [920, 433] width 51 height 14
click at [925, 403] on button "Remove" at bounding box center [920, 405] width 51 height 14
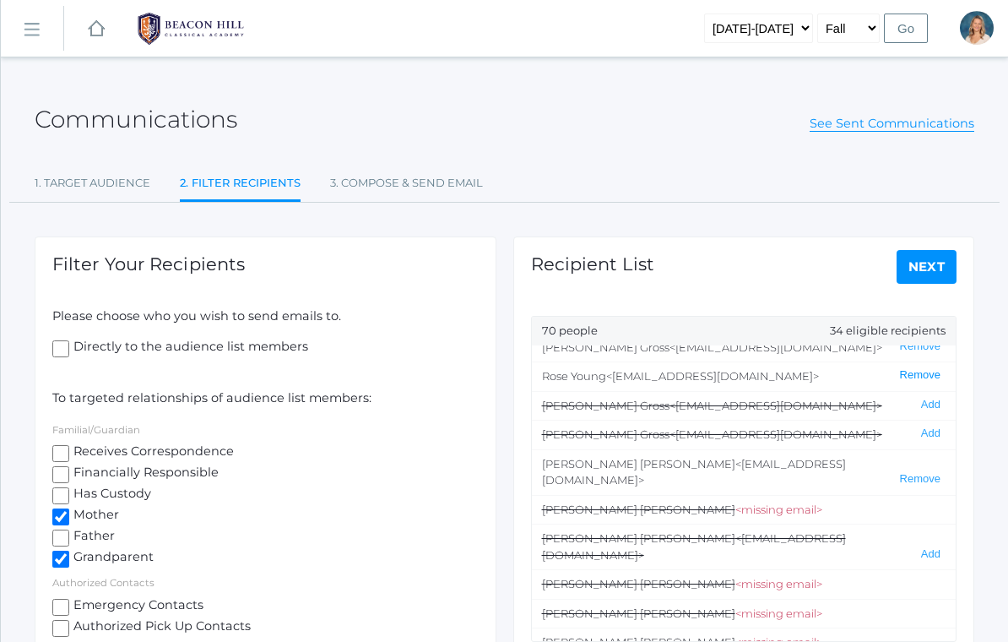
click at [931, 373] on button "Remove" at bounding box center [920, 375] width 51 height 14
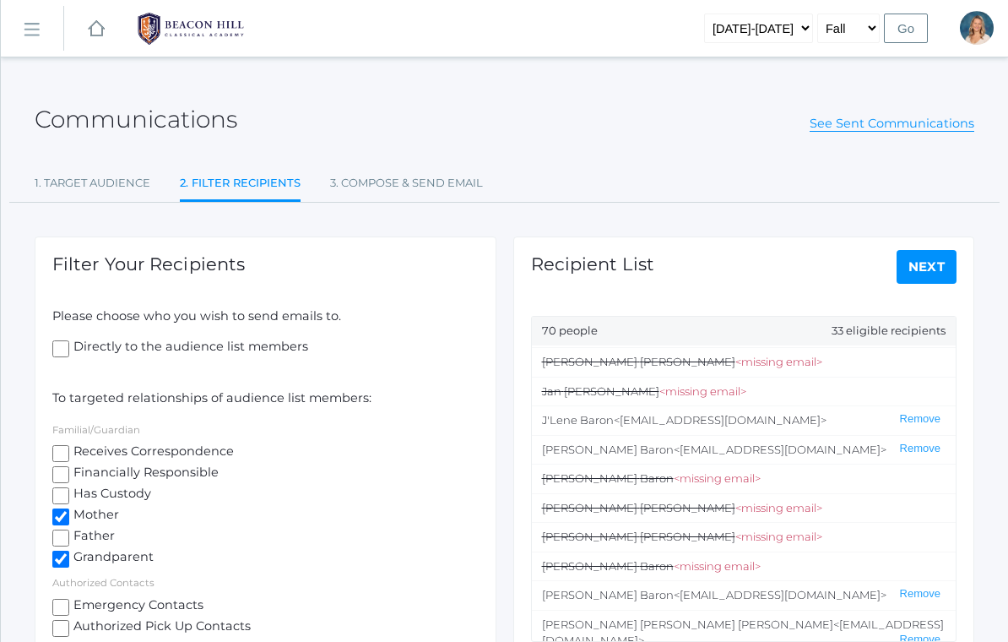
scroll to position [499, 0]
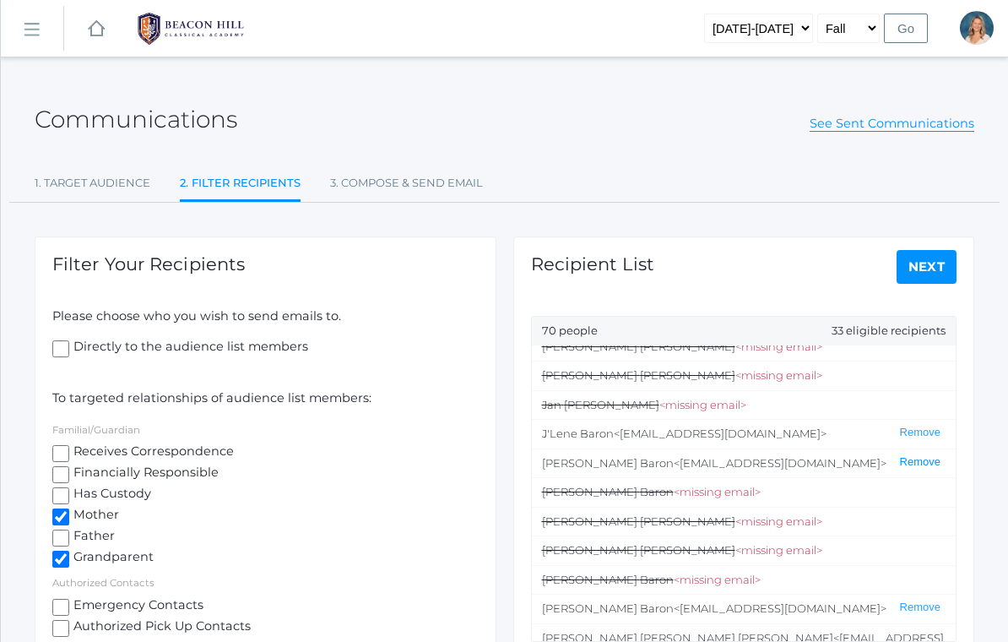
click at [930, 455] on button "Remove" at bounding box center [920, 462] width 51 height 14
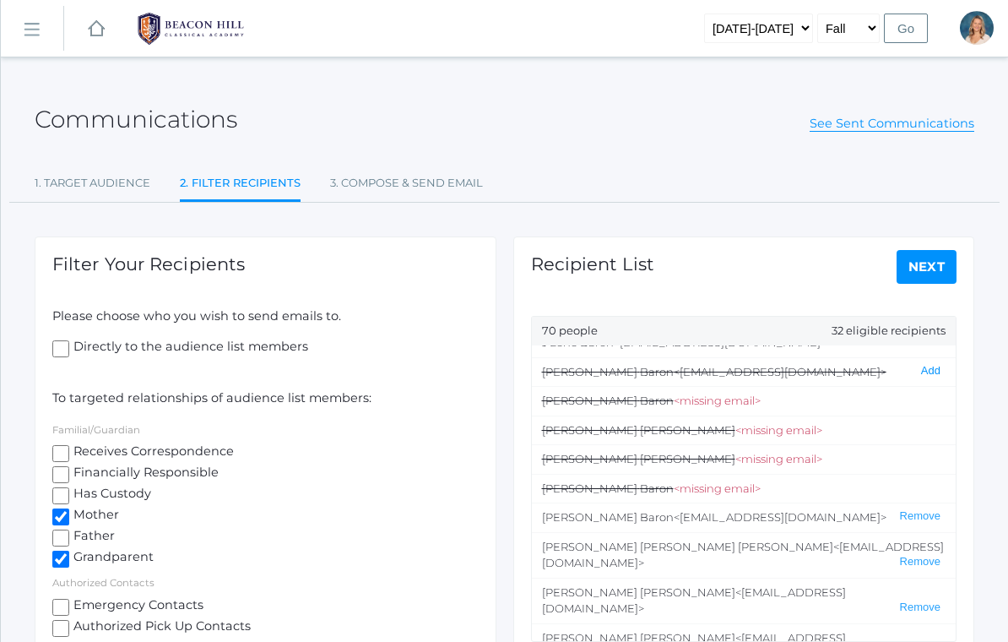
scroll to position [595, 0]
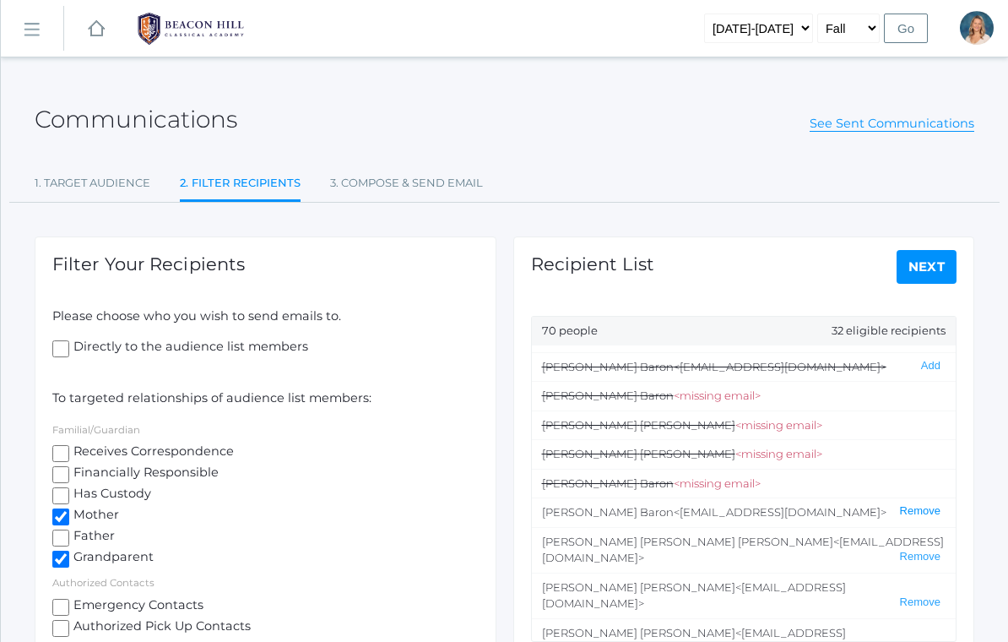
click at [928, 504] on button "Remove" at bounding box center [920, 511] width 51 height 14
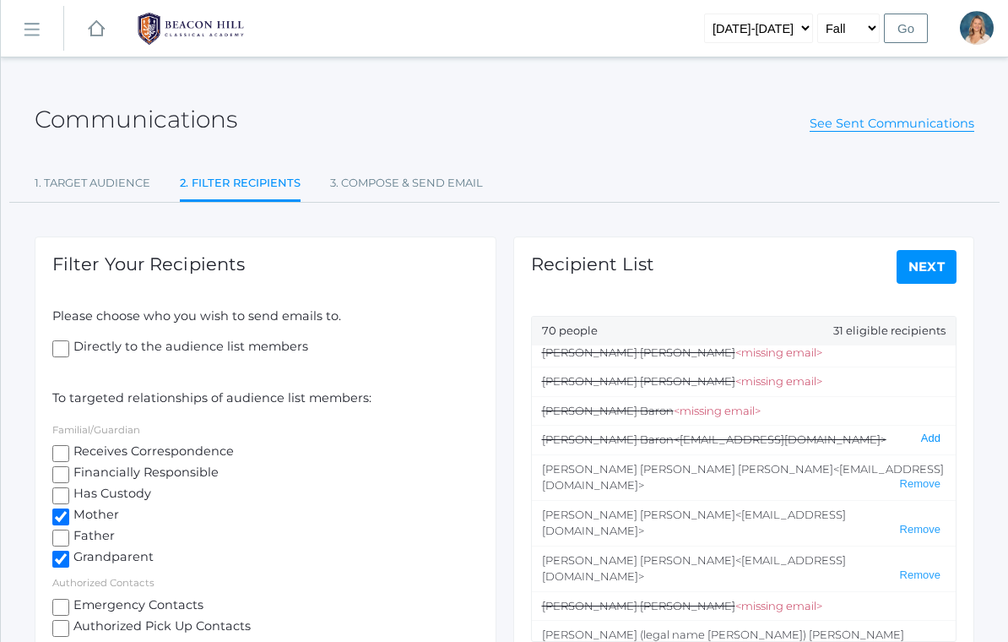
scroll to position [679, 0]
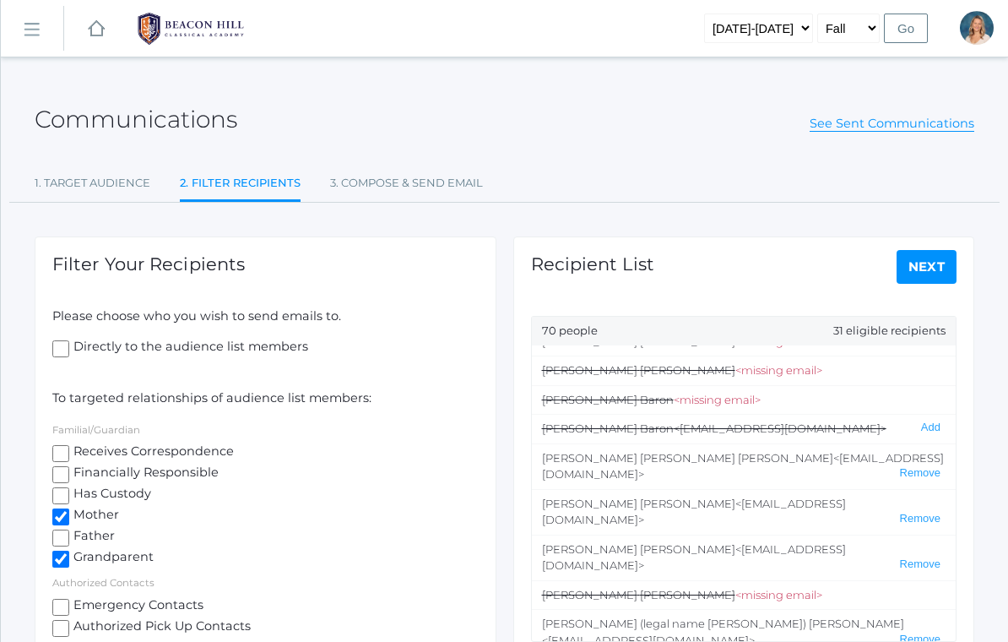
click at [924, 609] on li "[PERSON_NAME] (legal name [PERSON_NAME]) [PERSON_NAME] <[EMAIL_ADDRESS][DOMAIN_…" at bounding box center [744, 632] width 425 height 46
click at [927, 632] on button "Remove" at bounding box center [920, 639] width 51 height 14
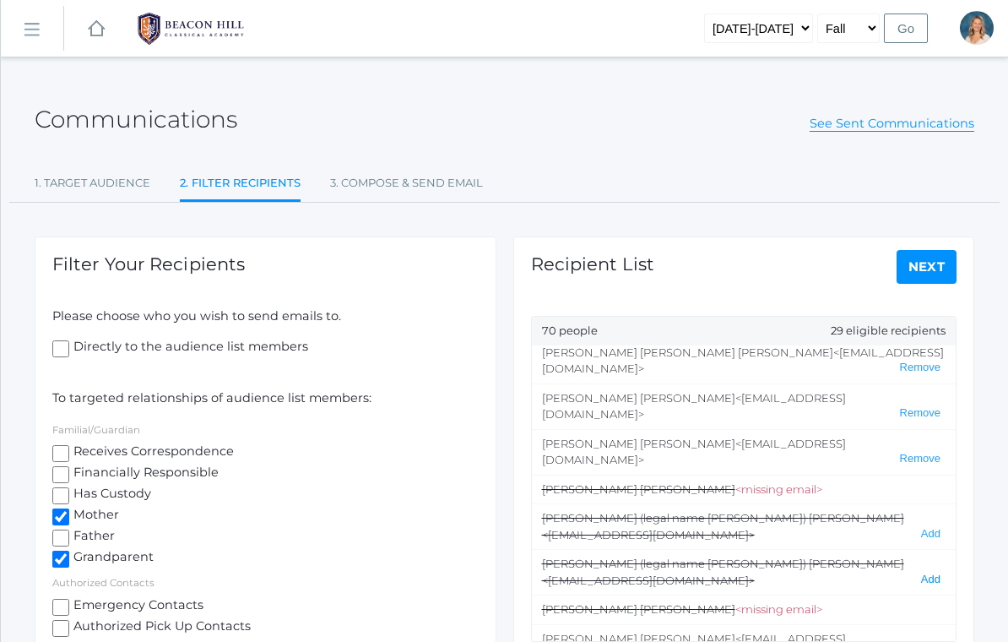
scroll to position [790, 0]
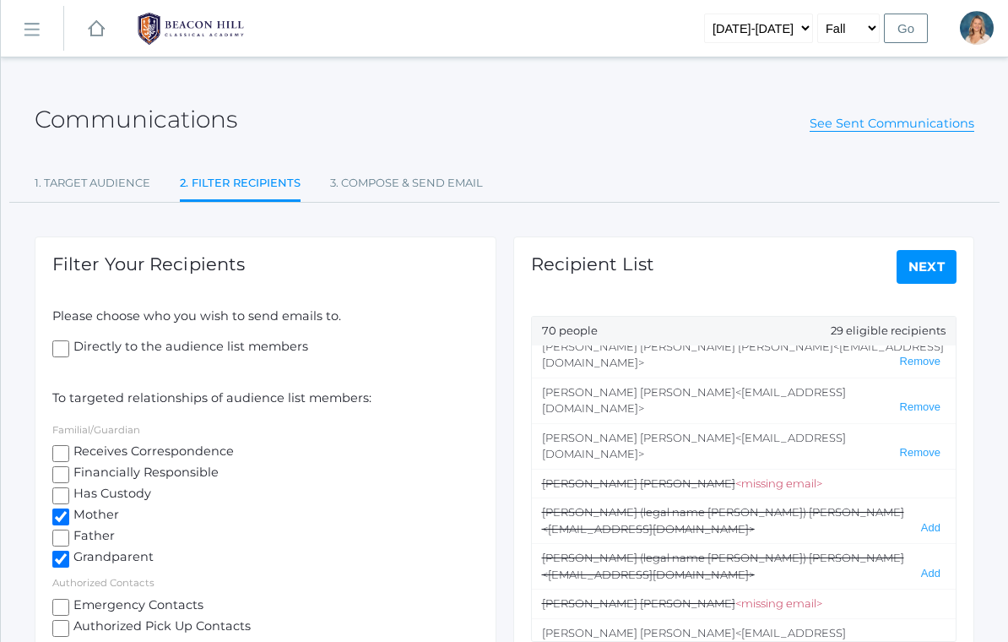
click at [930, 641] on button "Remove" at bounding box center [920, 648] width 51 height 14
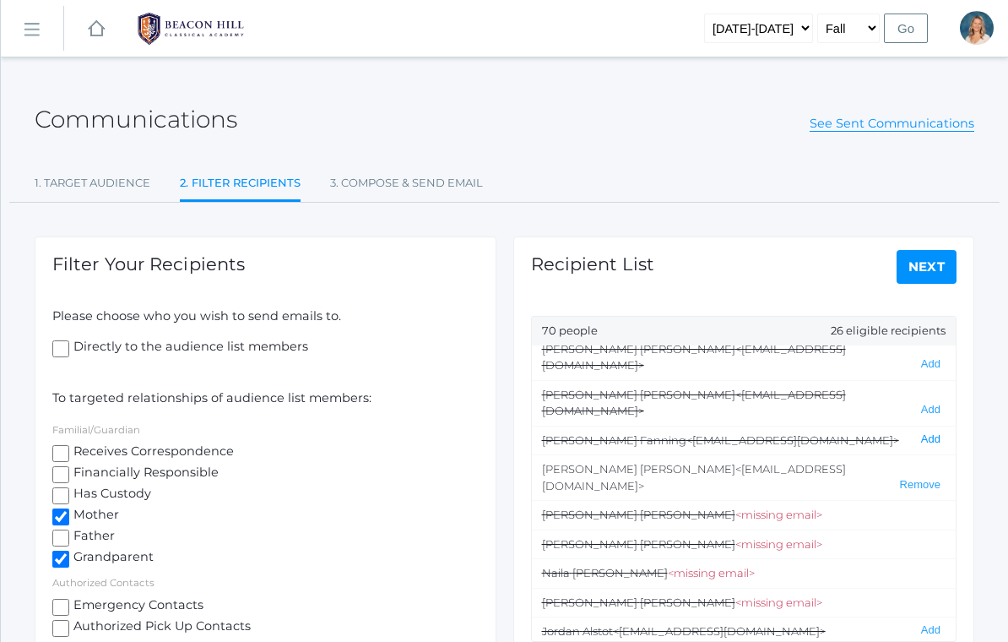
scroll to position [1085, 0]
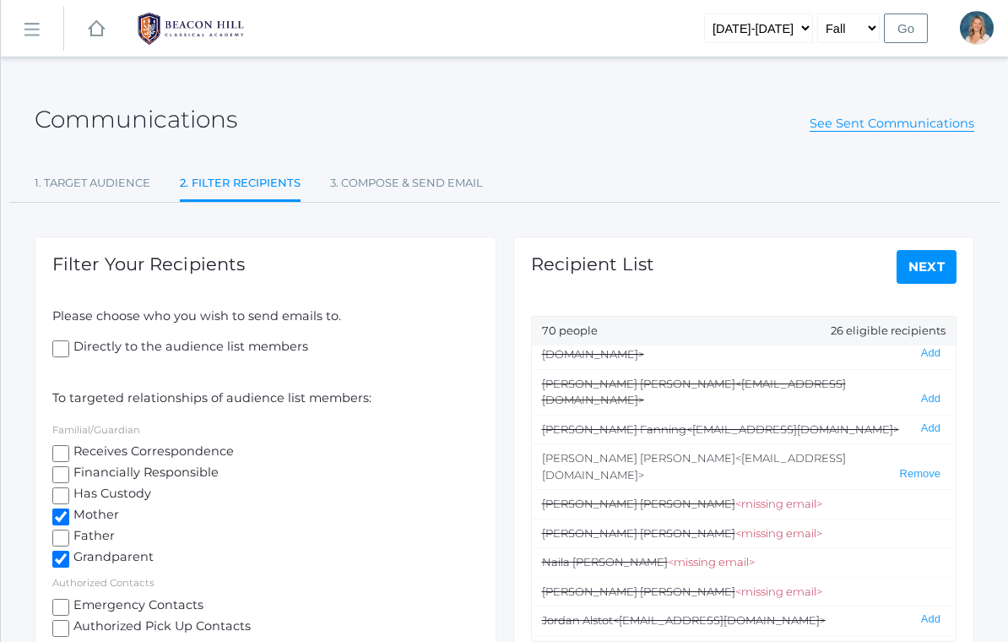
click at [62, 558] on input "Grandparent" at bounding box center [60, 558] width 17 height 17
checkbox input "false"
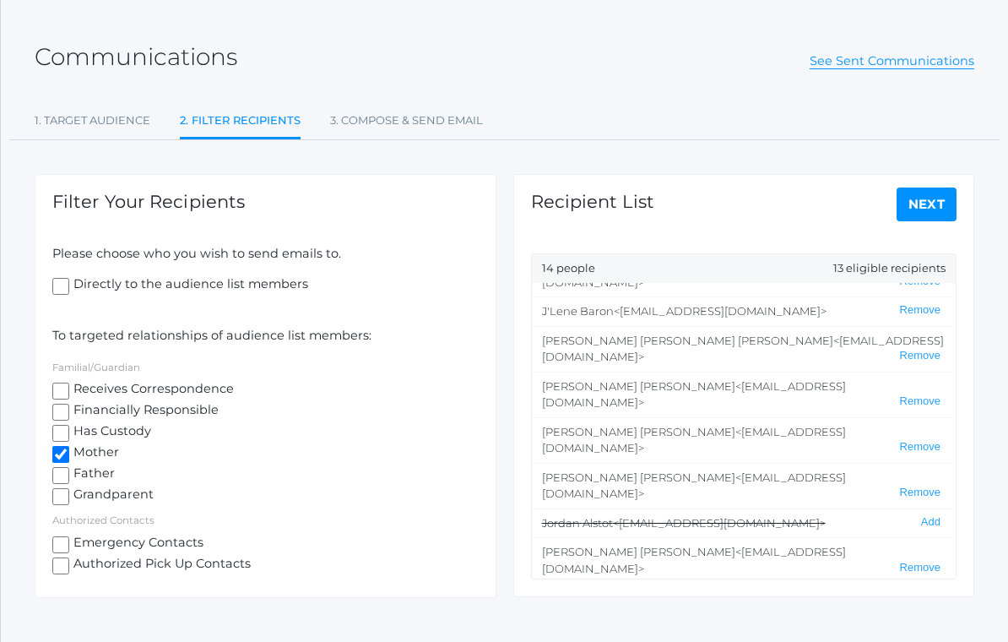
scroll to position [66, 0]
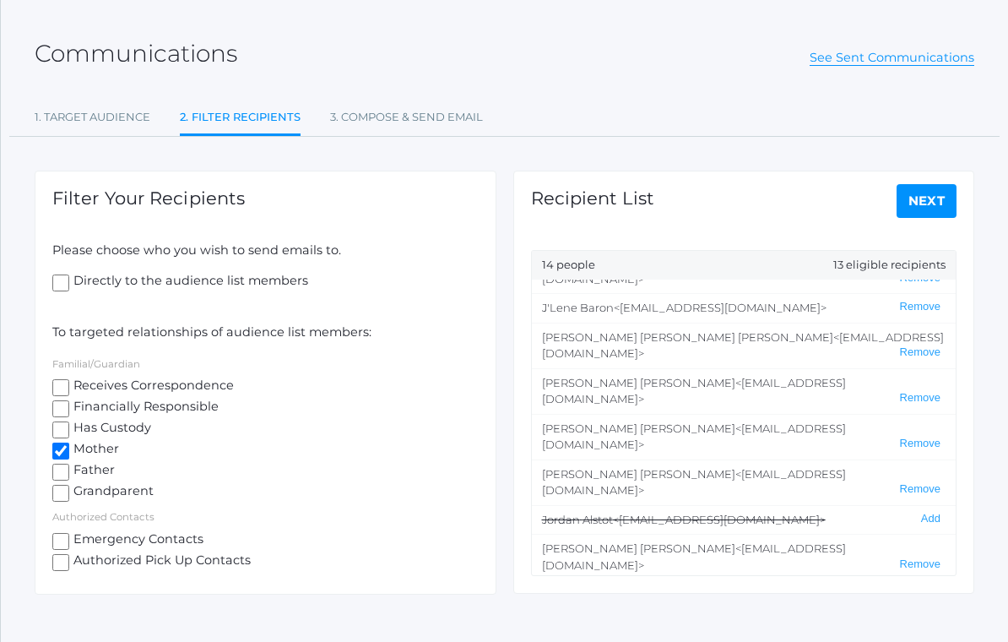
click at [935, 204] on link "Next" at bounding box center [927, 201] width 61 height 34
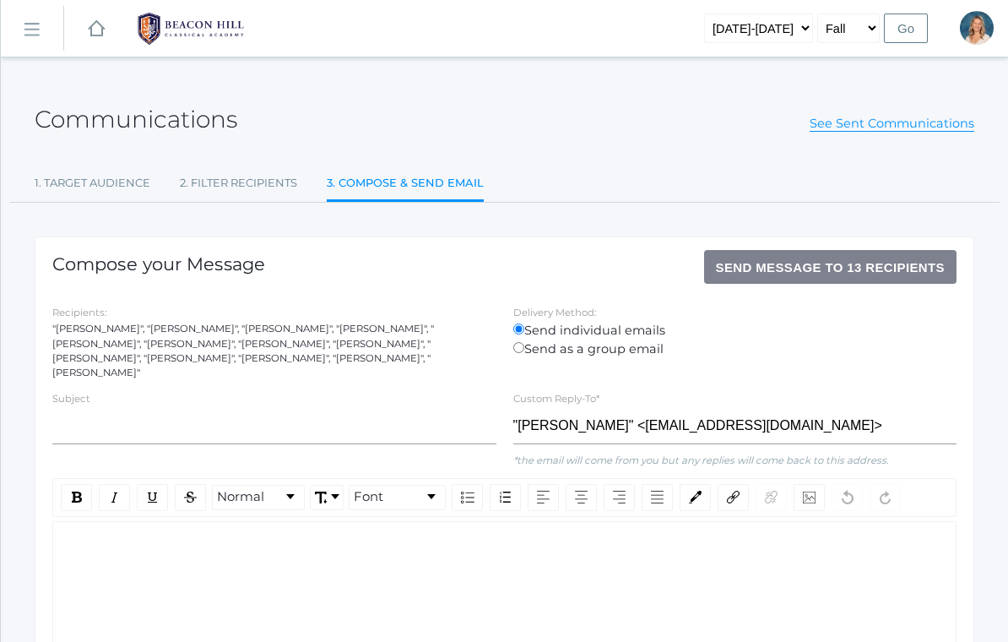
click at [128, 333] on div ""[PERSON_NAME]", "[PERSON_NAME]", "[PERSON_NAME]", "[PERSON_NAME]", "[PERSON_NA…" at bounding box center [274, 351] width 444 height 59
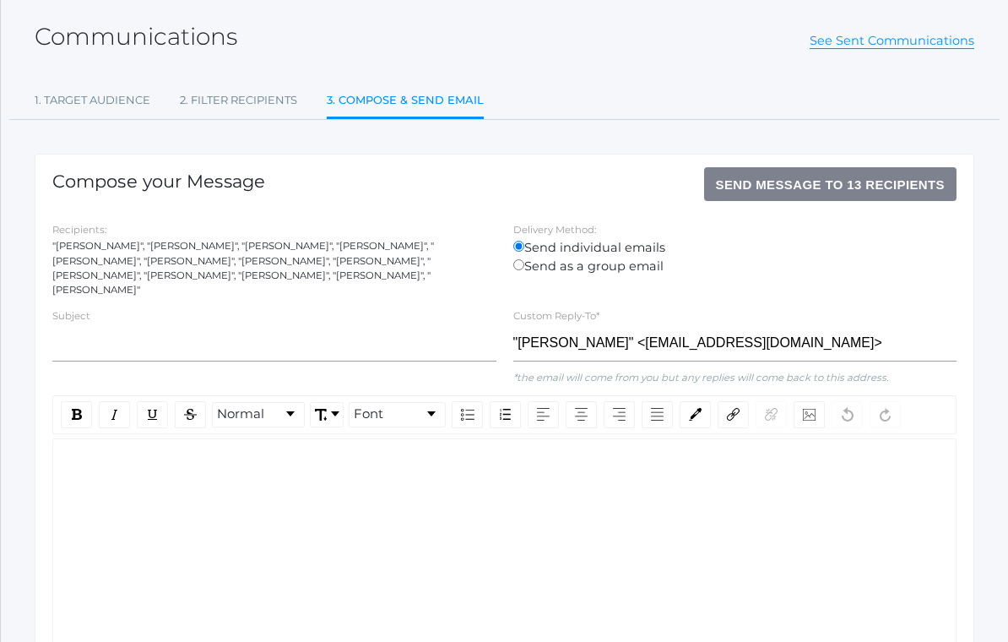
scroll to position [92, 0]
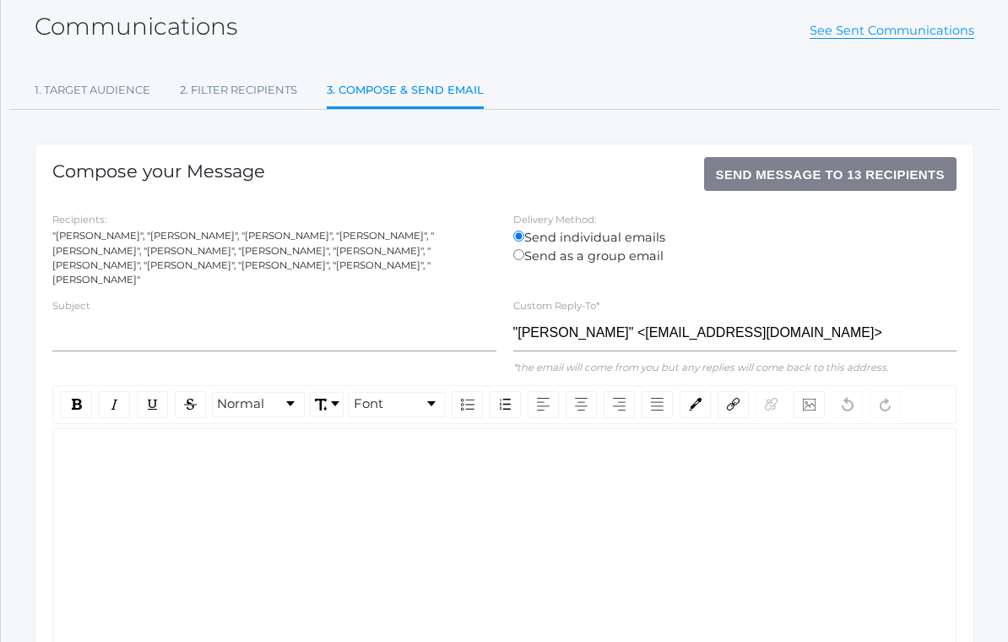
click at [802, 525] on div "rdw-wrapper" at bounding box center [504, 545] width 904 height 232
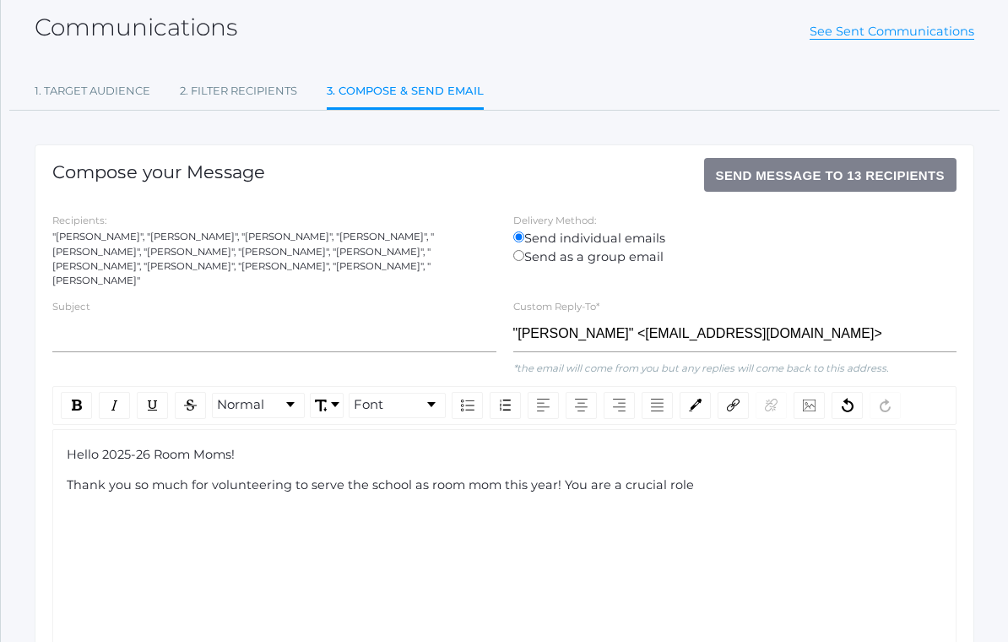
click at [588, 477] on span "Thank you so much for volunteering to serve the school as room mom this year! Y…" at bounding box center [380, 484] width 627 height 15
click at [587, 477] on span "Thank you so much for volunteering to serve the school as room mom this year! Y…" at bounding box center [380, 484] width 627 height 15
click at [752, 476] on div "Thank you so much for volunteering to serve the school as room mom this year! Y…" at bounding box center [505, 485] width 877 height 19
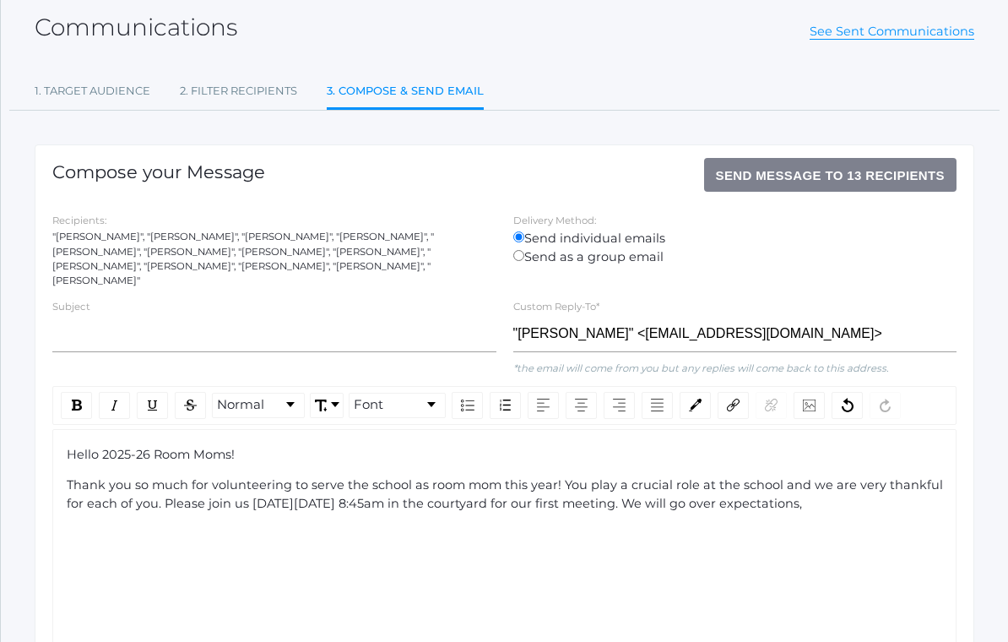
click at [794, 478] on span "Thank you so much for volunteering to serve the school as room mom this year! Y…" at bounding box center [507, 494] width 880 height 34
click at [110, 500] on span "Thank you so much for volunteering to serve the school as room mom this year! Y…" at bounding box center [507, 494] width 880 height 34
click at [120, 493] on span "Thank you so much for volunteering to serve the school as room mom this year! Y…" at bounding box center [507, 494] width 880 height 34
click at [352, 505] on span "Thank you so much for volunteering to serve the school as room mom this year! Y…" at bounding box center [507, 503] width 880 height 52
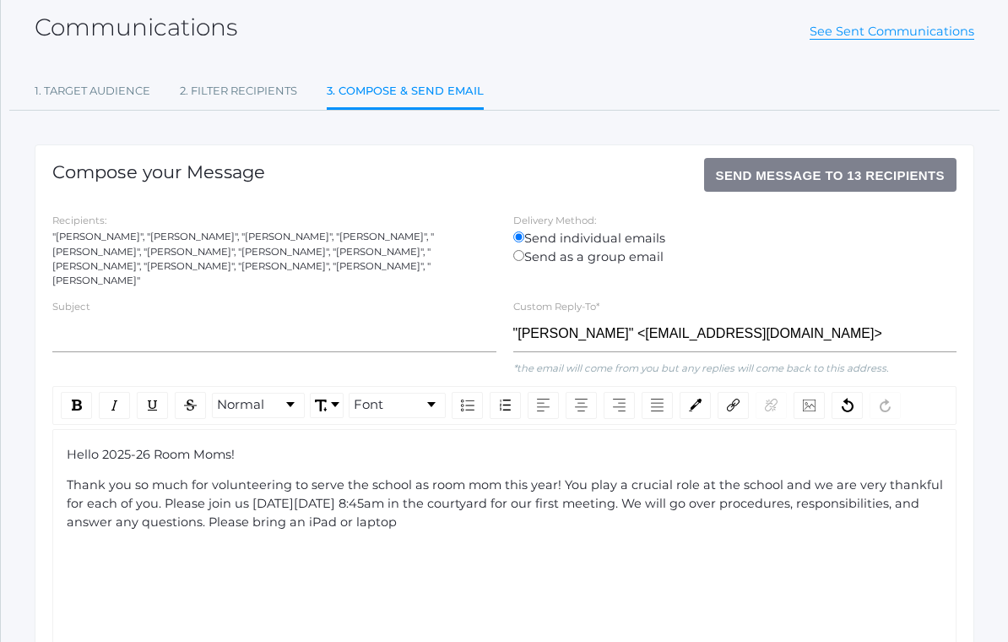
click at [351, 505] on span "Thank you so much for volunteering to serve the school as room mom this year! Y…" at bounding box center [507, 503] width 880 height 52
click at [638, 502] on div "Thank you so much for volunteering to serve the school as room mom this year! Y…" at bounding box center [505, 503] width 877 height 55
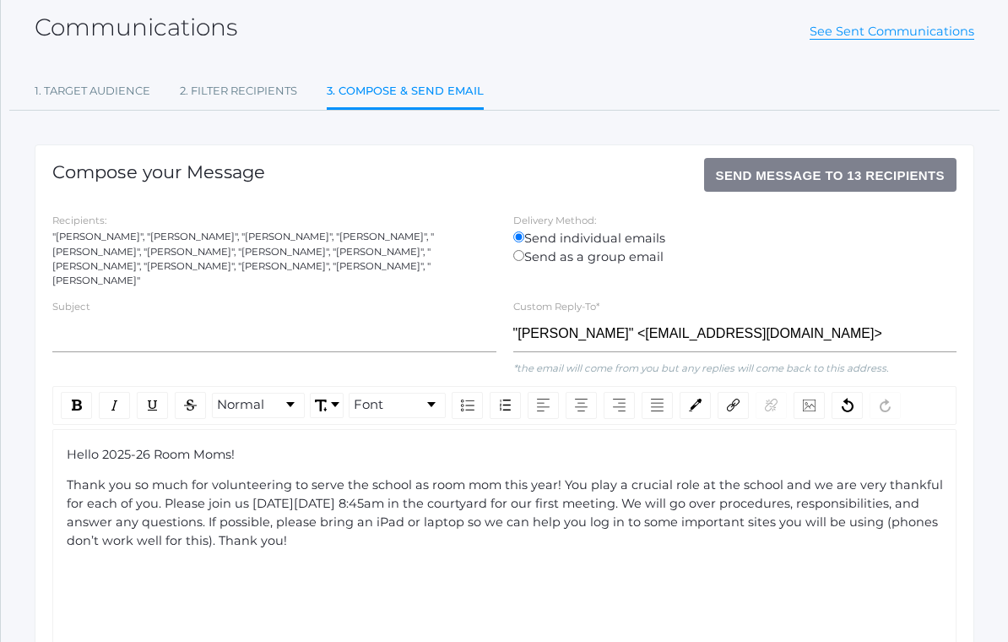
click at [297, 477] on span "Thank you so much for volunteering to serve the school as room mom this year! Y…" at bounding box center [507, 512] width 880 height 70
click at [79, 399] on img "rdw-inline-control" at bounding box center [77, 404] width 10 height 11
click at [621, 552] on div "Hello 2025-26 Room Moms! Thank you so much for volunteering to serve the school…" at bounding box center [504, 545] width 904 height 232
click at [847, 501] on span "in the courtyard for our first meeting. We will go over procedures, responsibil…" at bounding box center [504, 522] width 875 height 52
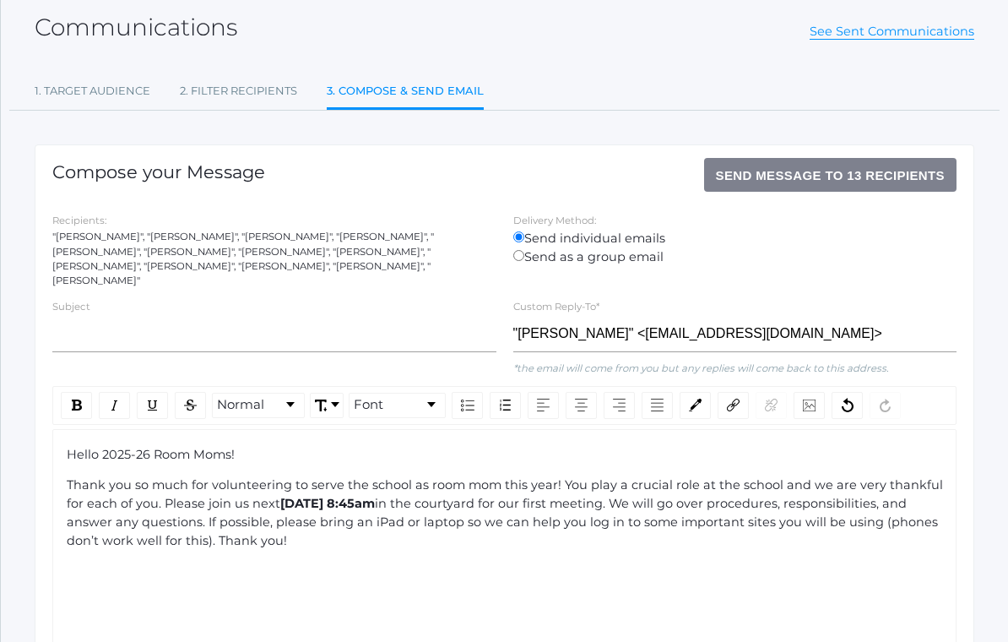
click at [348, 477] on span "Thank you so much for volunteering to serve the school as room mom this year! Y…" at bounding box center [507, 494] width 880 height 34
click at [758, 477] on span "Thank you so much for volunteering to serve our school as room mom this year! Y…" at bounding box center [507, 494] width 880 height 34
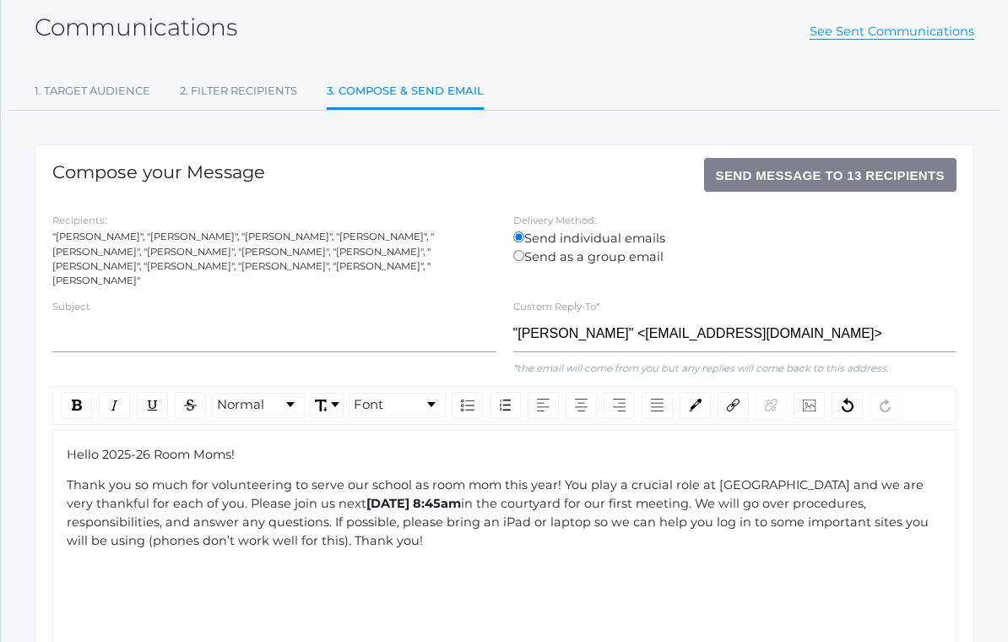
click at [893, 529] on div "Hello 2025-26 Room Moms! Thank you so much for volunteering to serve our school…" at bounding box center [505, 498] width 877 height 104
click at [593, 496] on span "in the courtyard for our first meeting. We will go over procedures, responsibil…" at bounding box center [499, 522] width 865 height 52
click at [201, 518] on span "in the courtyard at [GEOGRAPHIC_DATA] for our first meeting. We will go over pr…" at bounding box center [505, 522] width 876 height 52
click at [739, 512] on div "Thank you so much for volunteering to serve our school as room mom this year! Y…" at bounding box center [505, 512] width 877 height 73
click at [84, 447] on span "Hello 2025-26 Room Moms!" at bounding box center [151, 454] width 168 height 15
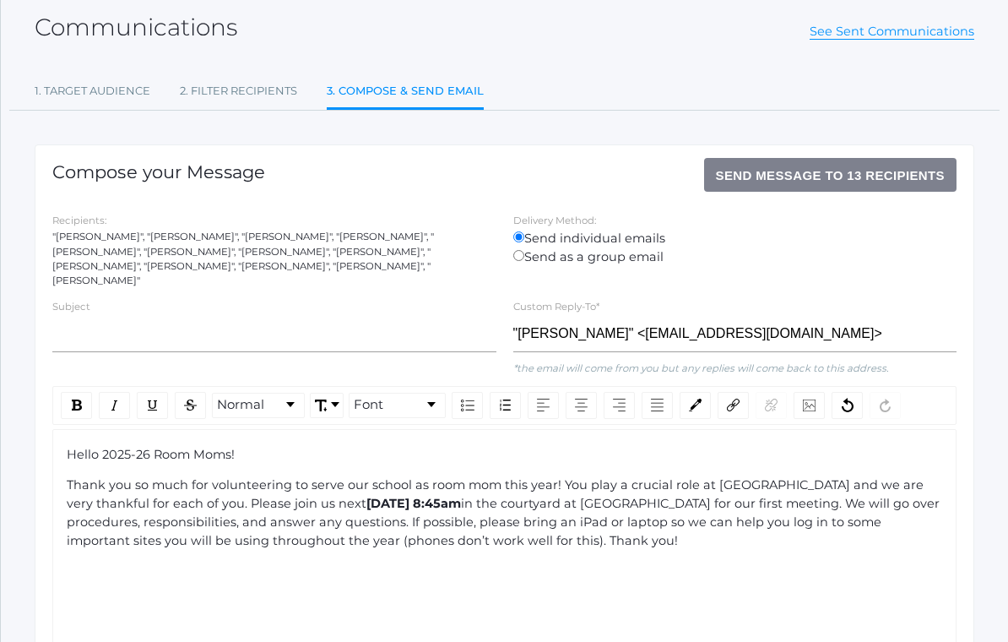
click at [84, 447] on span "Hello 2025-26 Room Moms!" at bounding box center [151, 454] width 168 height 15
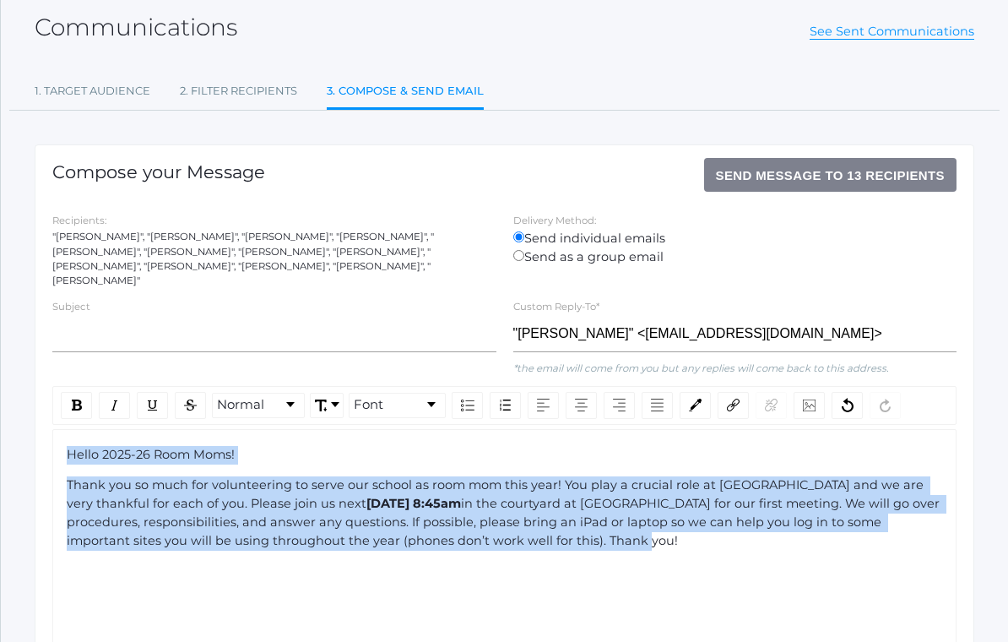
copy div "Hello 2025-26 Room Moms! Thank you so much for volunteering to serve our school…"
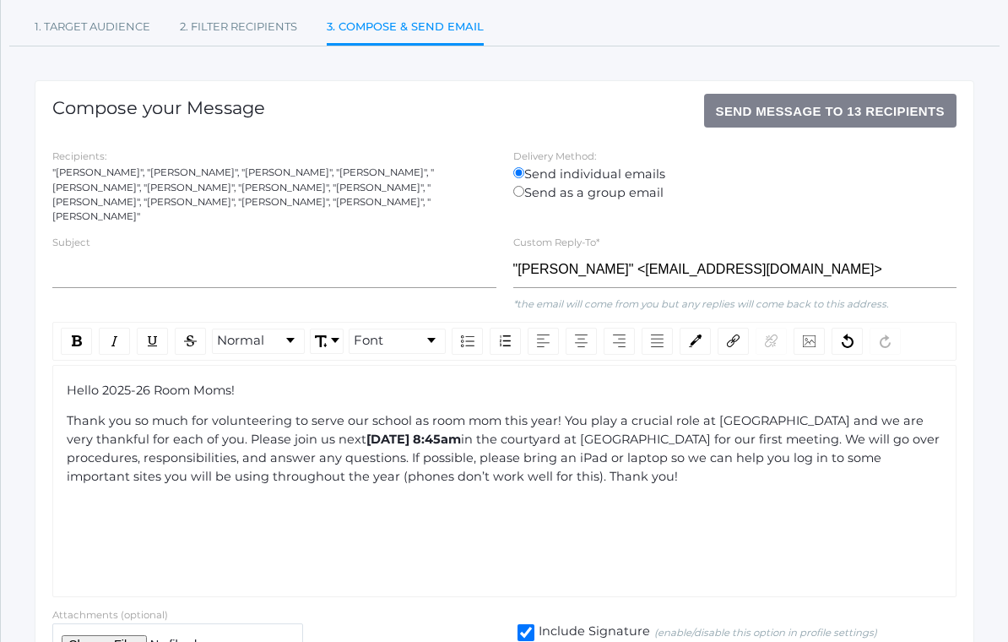
scroll to position [157, 0]
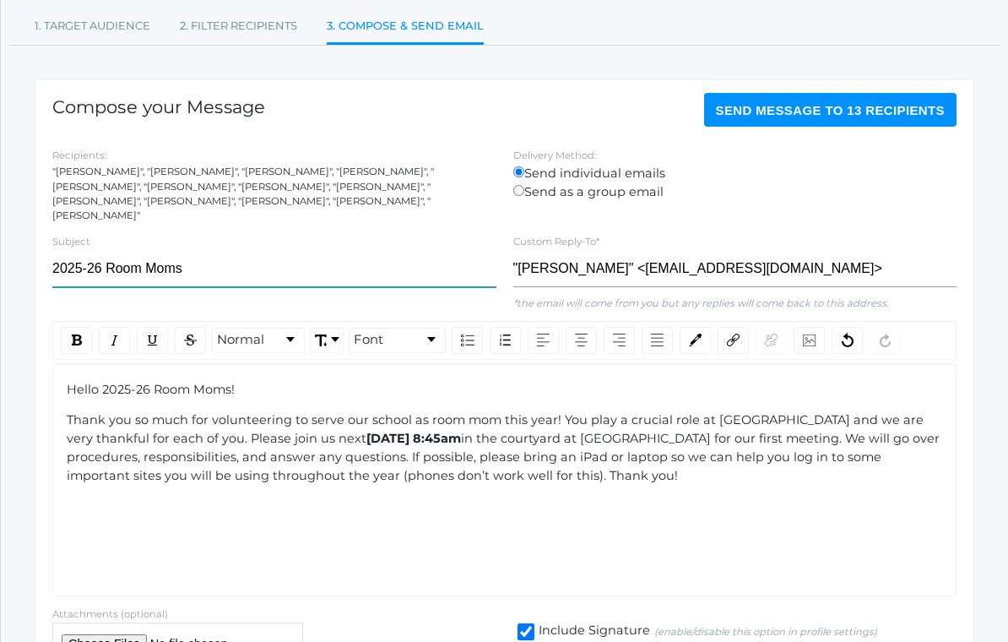
type input "2025-26 Room Moms"
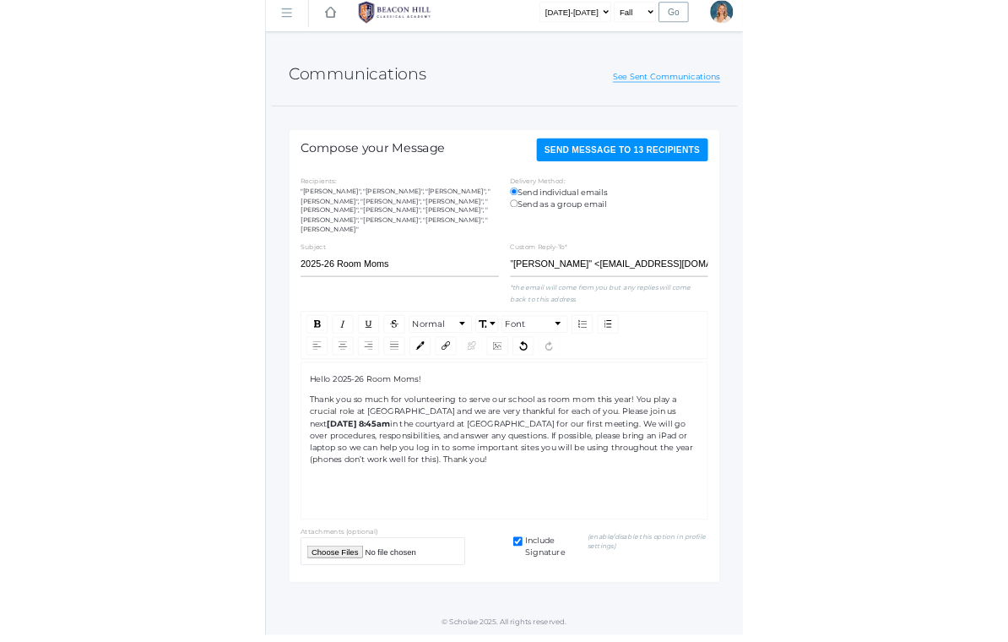
scroll to position [0, 0]
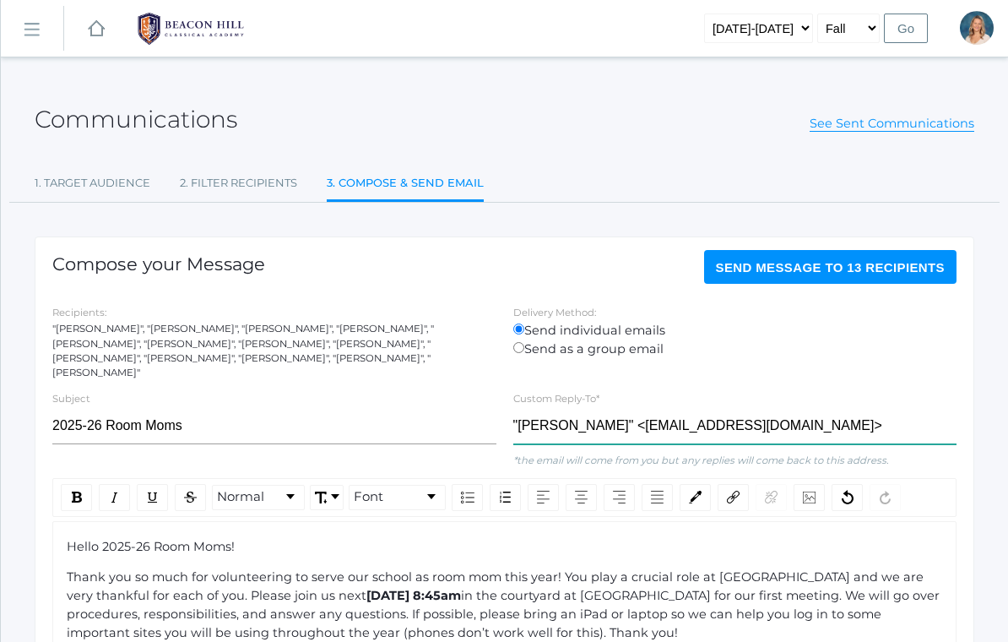
type input """
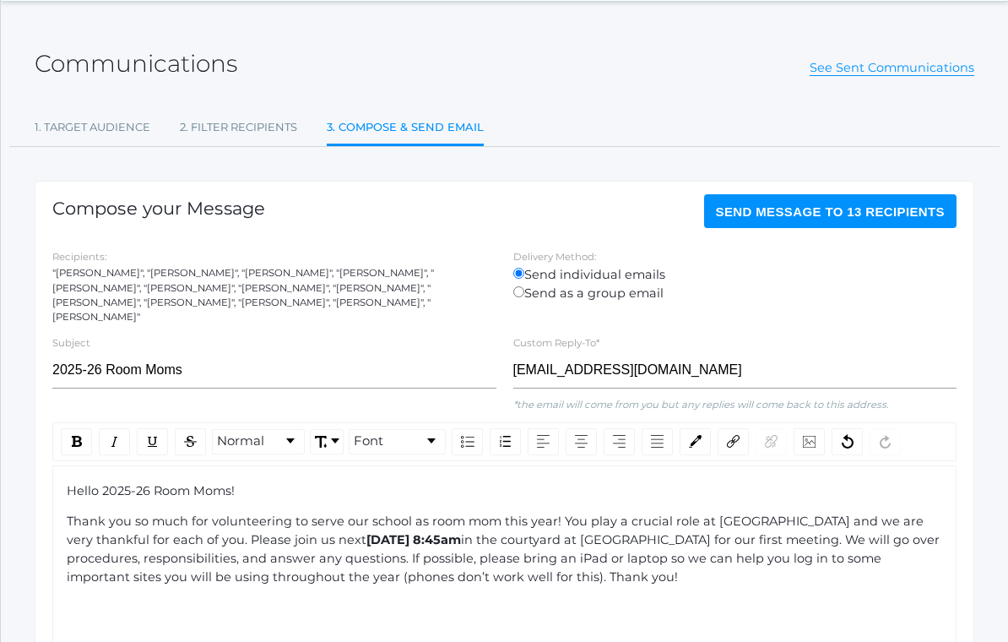
scroll to position [24, 0]
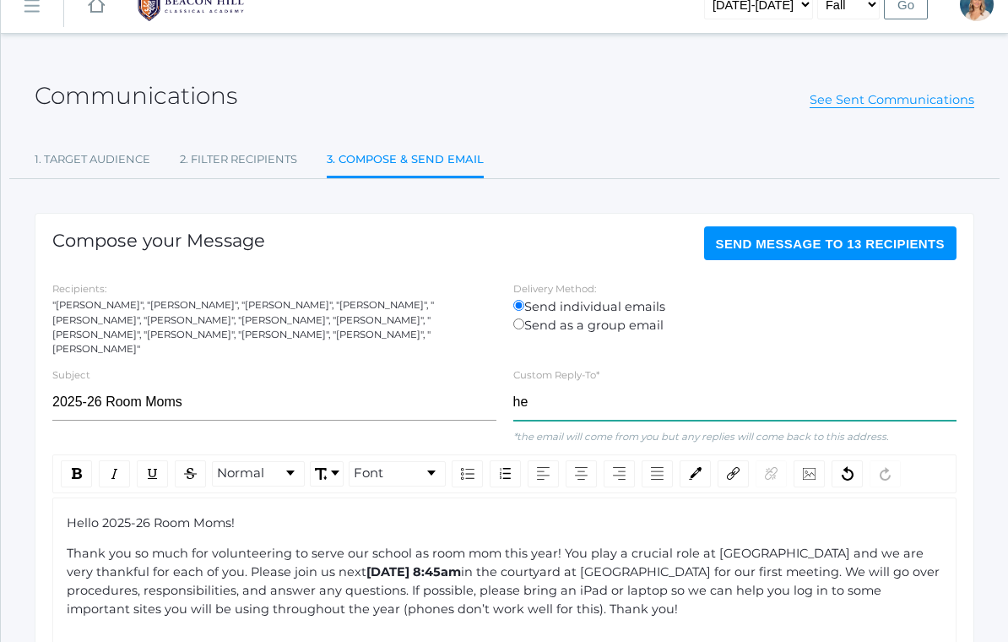
type input "h"
type input "[EMAIL_ADDRESS][DOMAIN_NAME]"
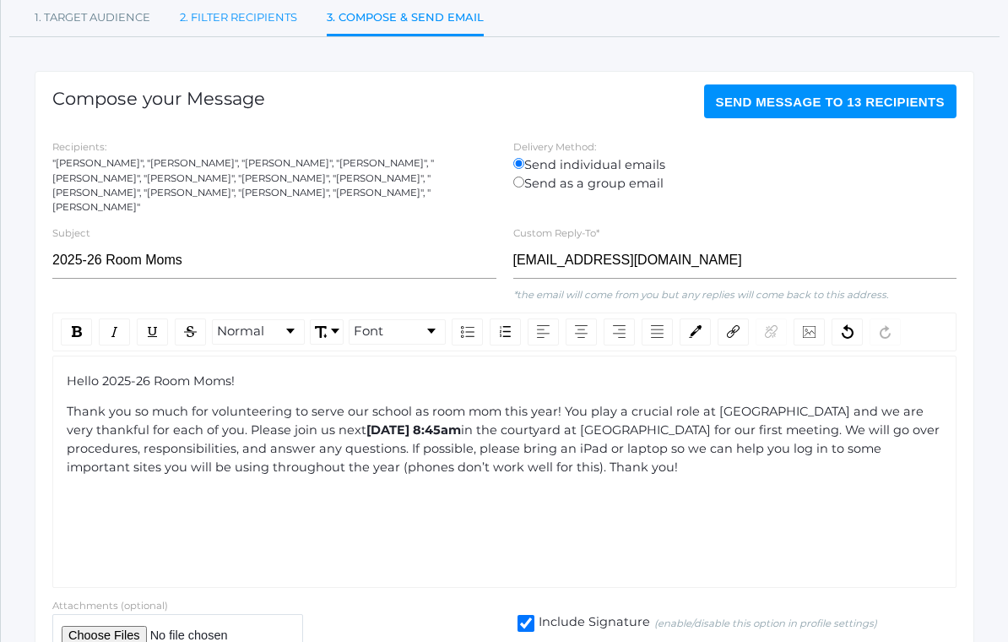
scroll to position [164, 0]
